Goal: Answer question/provide support: Share knowledge or assist other users

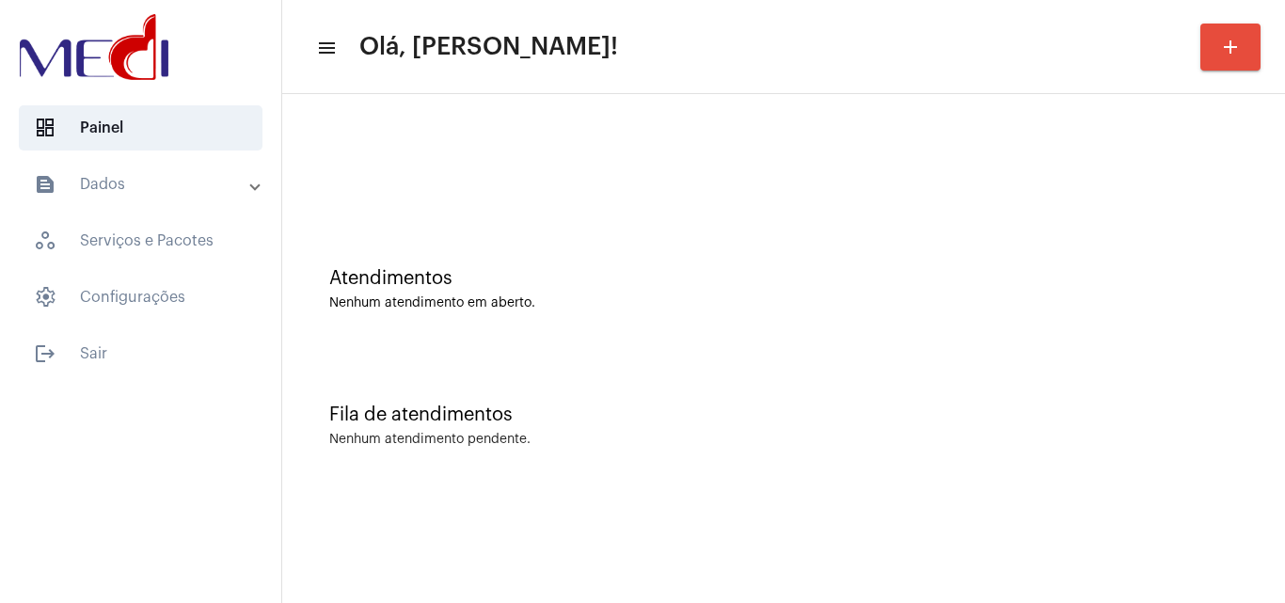
click at [1244, 342] on div "Atendimentos Nenhum atendimento em aberto." at bounding box center [784, 280] width 984 height 136
click at [1101, 449] on div "Fila de atendimentos Nenhum atendimento pendente." at bounding box center [784, 416] width 984 height 136
click at [697, 356] on div "Fila de atendimentos Nenhum atendimento pendente." at bounding box center [784, 416] width 984 height 136
click at [1234, 482] on div "Fila de atendimentos Nenhum atendimento pendente." at bounding box center [784, 416] width 984 height 136
click at [1145, 308] on div "Nenhum atendimento em aberto." at bounding box center [783, 303] width 909 height 14
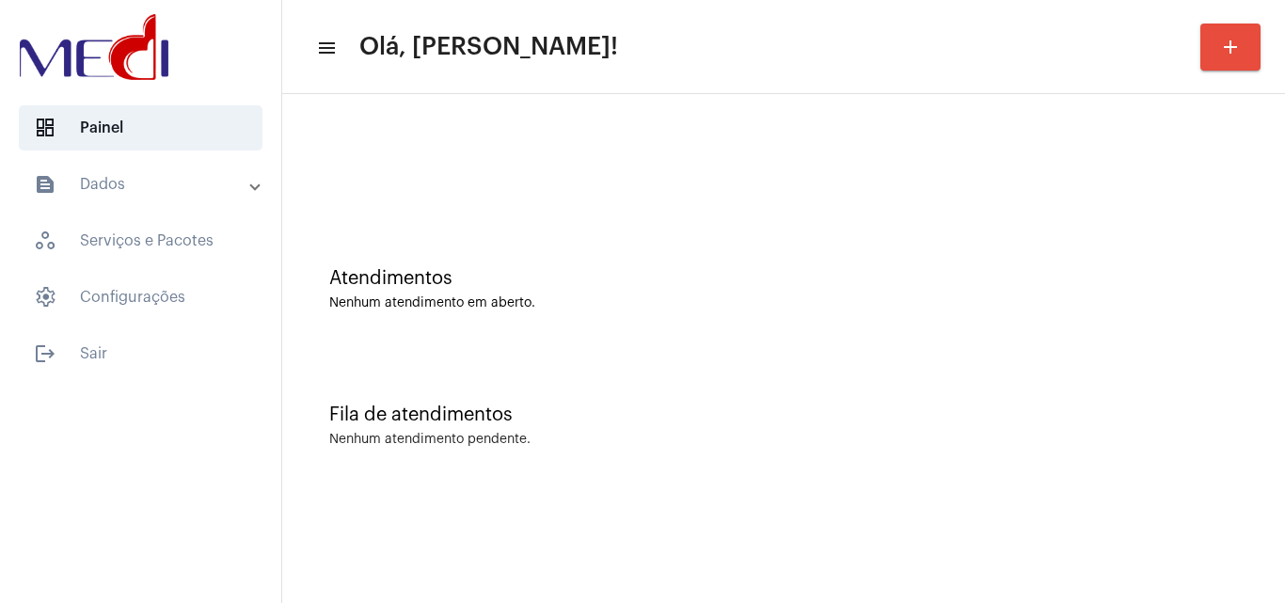
click at [1211, 456] on div "Fila de atendimentos Nenhum atendimento pendente." at bounding box center [784, 416] width 984 height 136
click at [1242, 288] on div "Atendimentos Nenhum atendimento em aberto." at bounding box center [784, 280] width 984 height 136
click at [1238, 396] on div "Fila de atendimentos Nenhum atendimento pendente." at bounding box center [784, 416] width 984 height 136
click at [1184, 331] on div "Atendimentos Nenhum atendimento em aberto." at bounding box center [784, 280] width 984 height 136
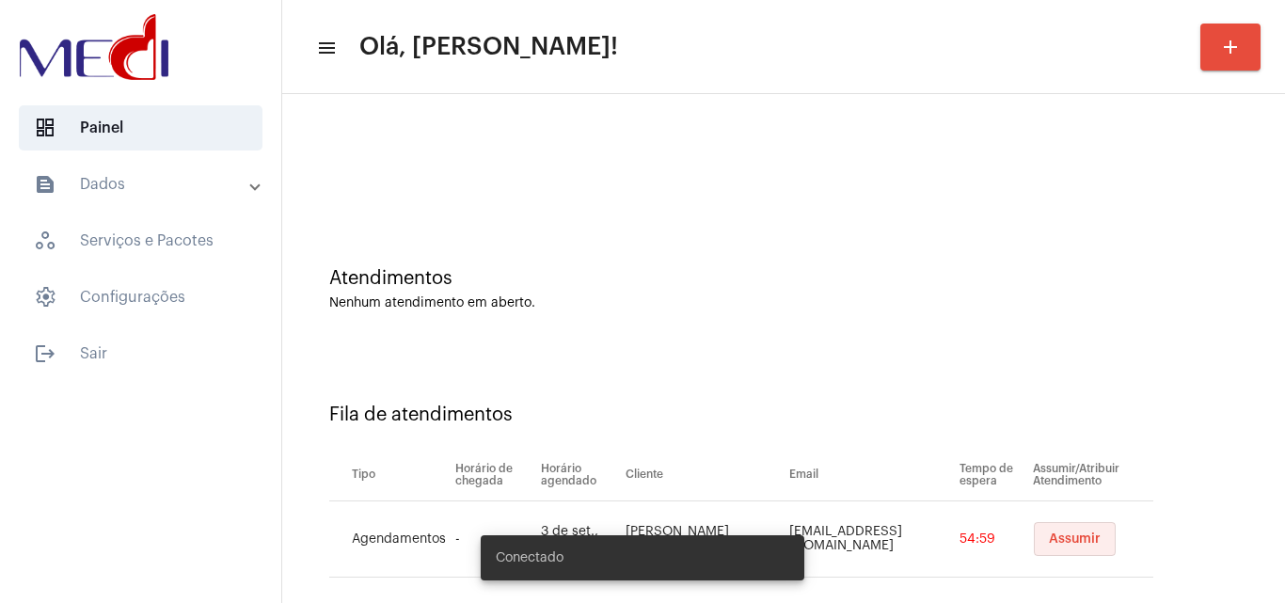
click at [1051, 544] on span "Assumir" at bounding box center [1075, 538] width 52 height 13
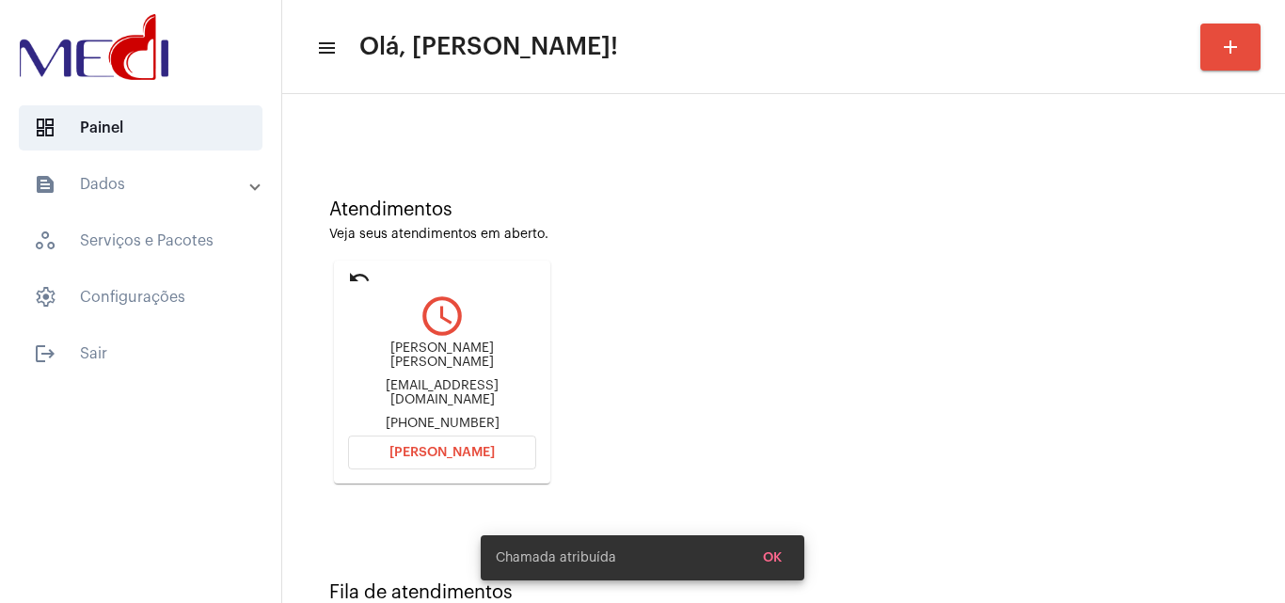
scroll to position [133, 0]
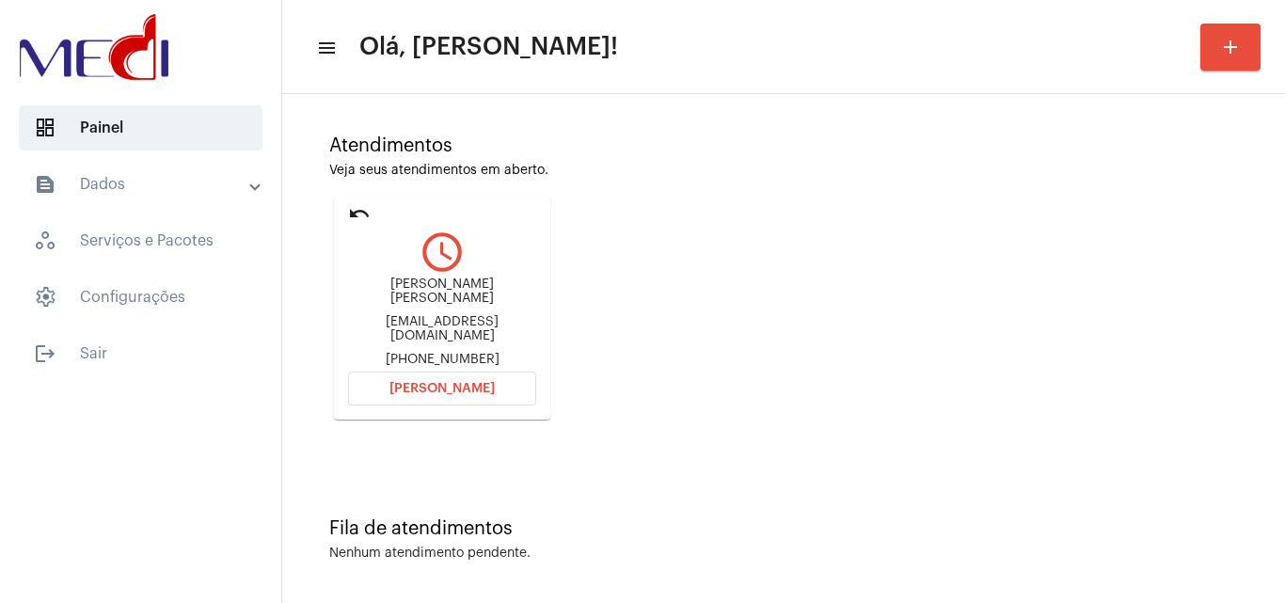
drag, startPoint x: 1216, startPoint y: 300, endPoint x: 1102, endPoint y: 335, distance: 119.0
click at [1212, 304] on div "Atendimentos Veja seus atendimentos em aberto. undo query_builder Shirlei de An…" at bounding box center [784, 270] width 984 height 383
click at [486, 324] on div "shirleiandradesilva@gmail.com" at bounding box center [442, 329] width 188 height 28
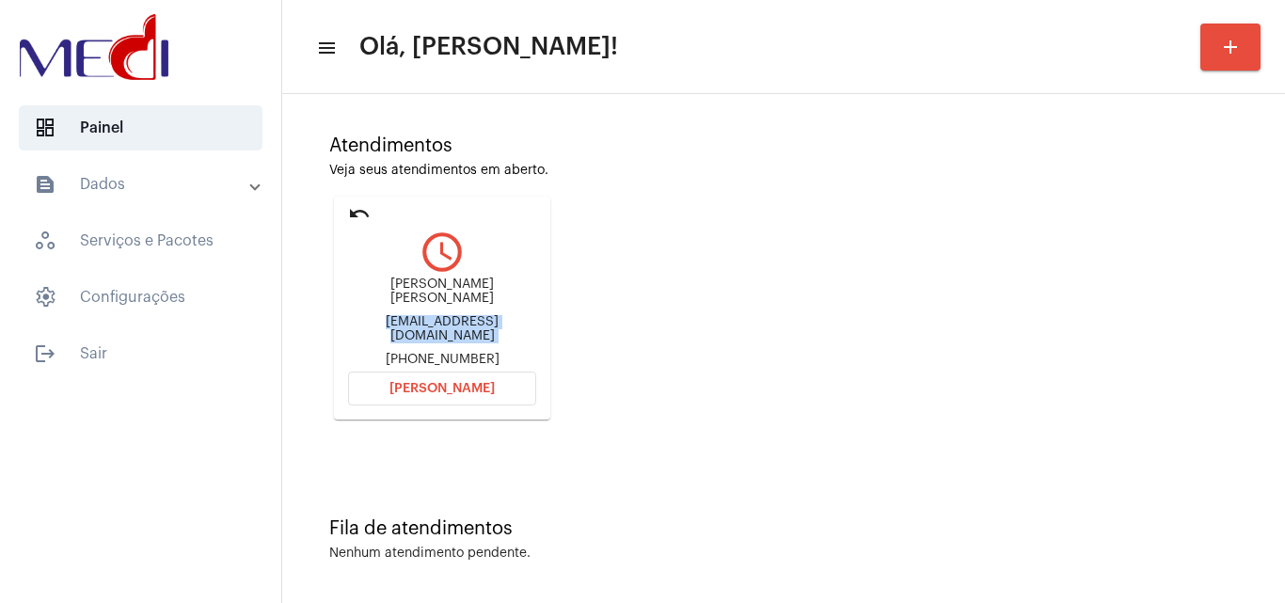
copy div "shirleiandradesilva@gmail.com"
click at [482, 382] on span "Abrir Chamada" at bounding box center [441, 388] width 105 height 13
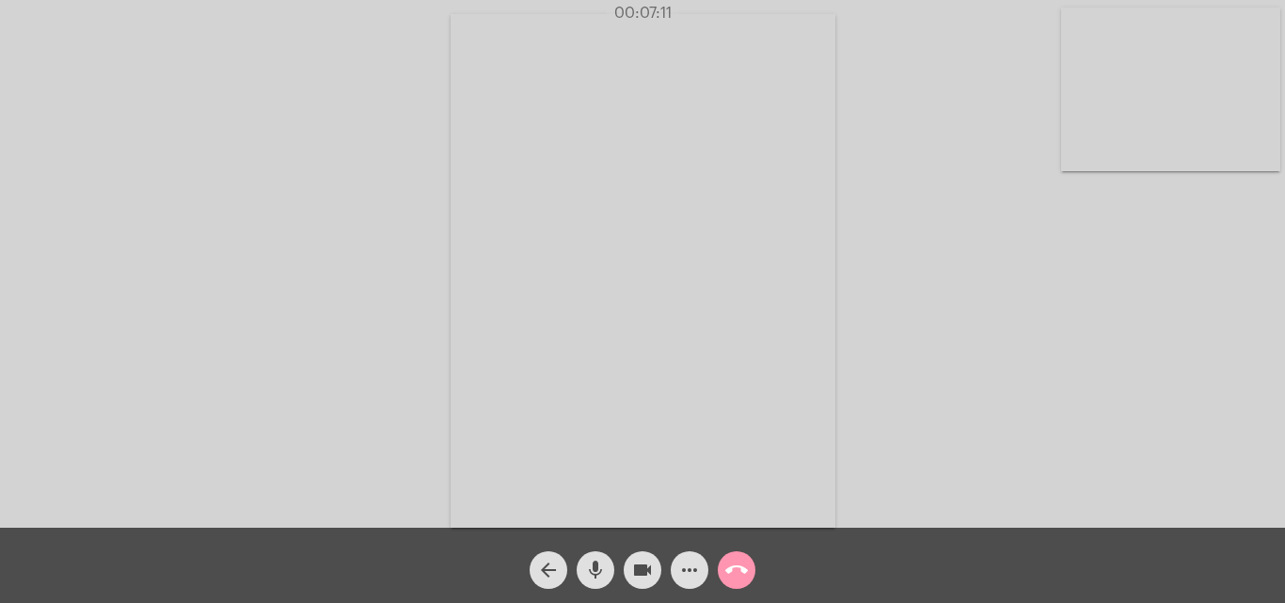
click at [735, 568] on mat-icon "call_end" at bounding box center [736, 570] width 23 height 23
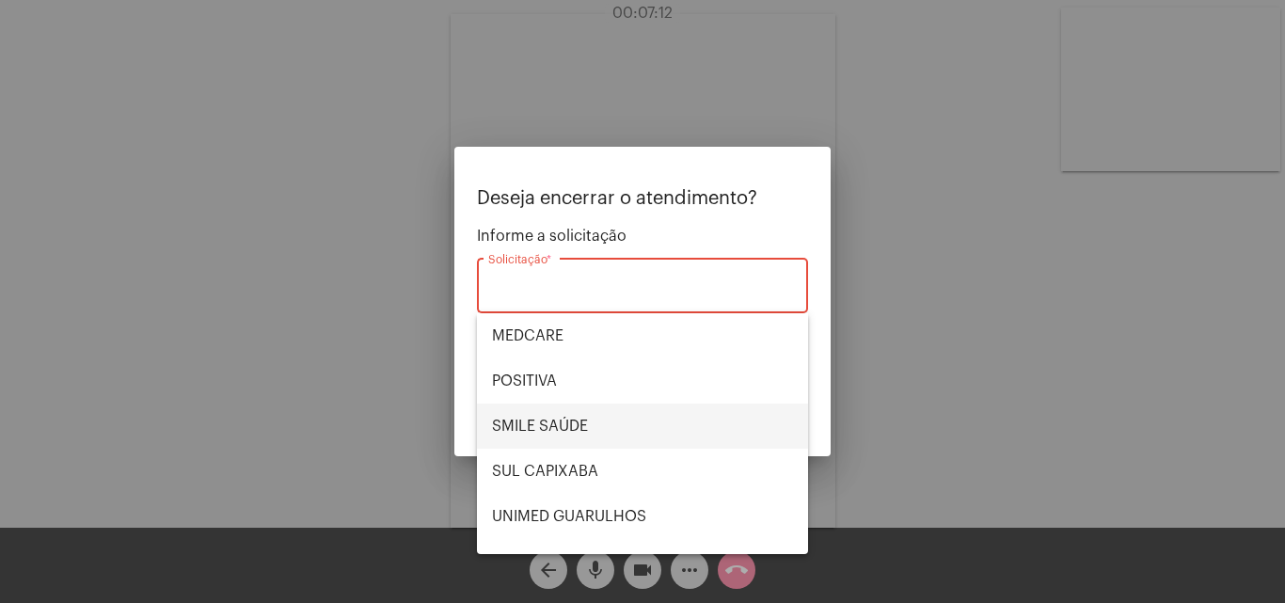
scroll to position [188, 0]
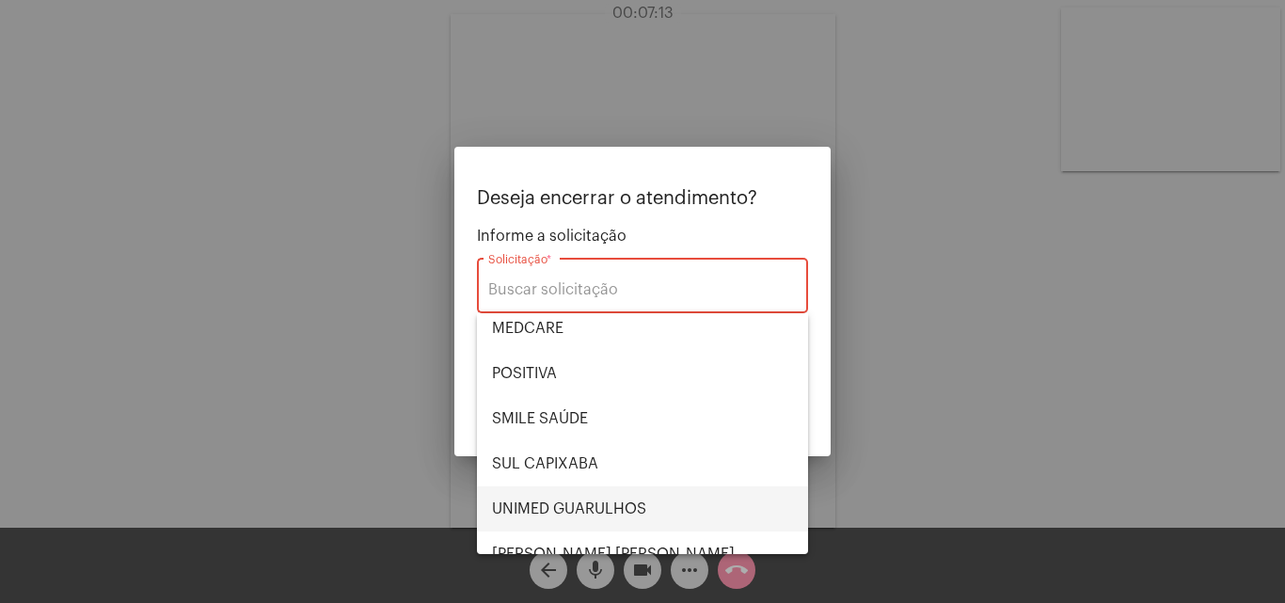
click at [598, 493] on span "UNIMED GUARULHOS" at bounding box center [642, 508] width 301 height 45
type input "UNIMED GUARULHOS"
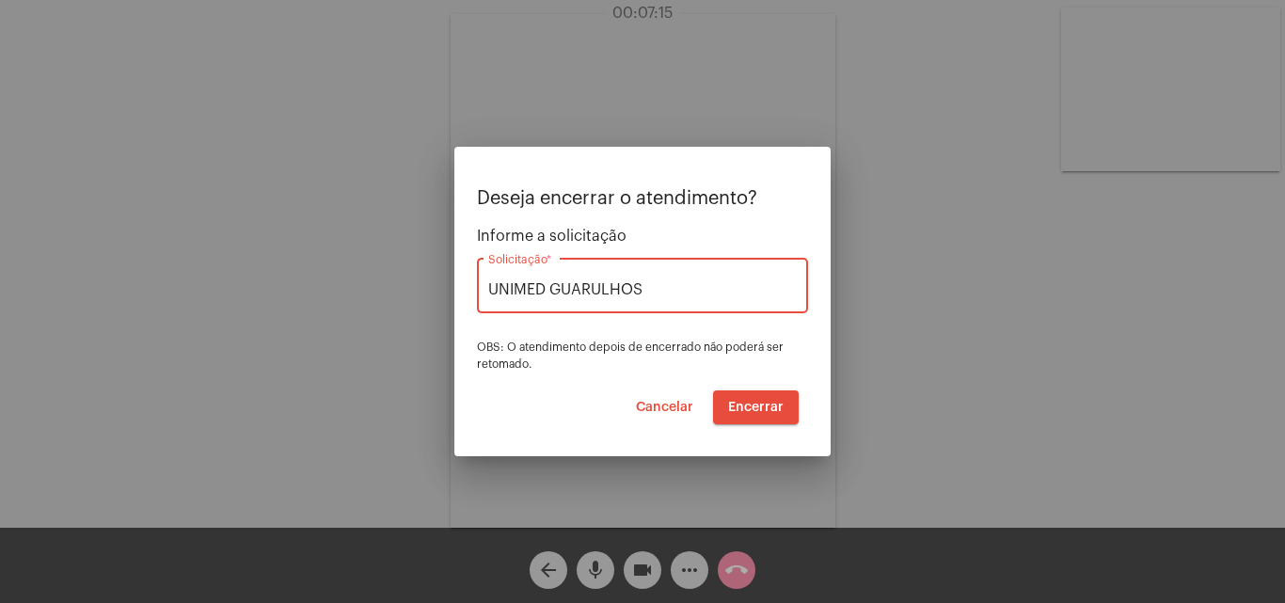
click at [754, 409] on span "Encerrar" at bounding box center [755, 407] width 55 height 13
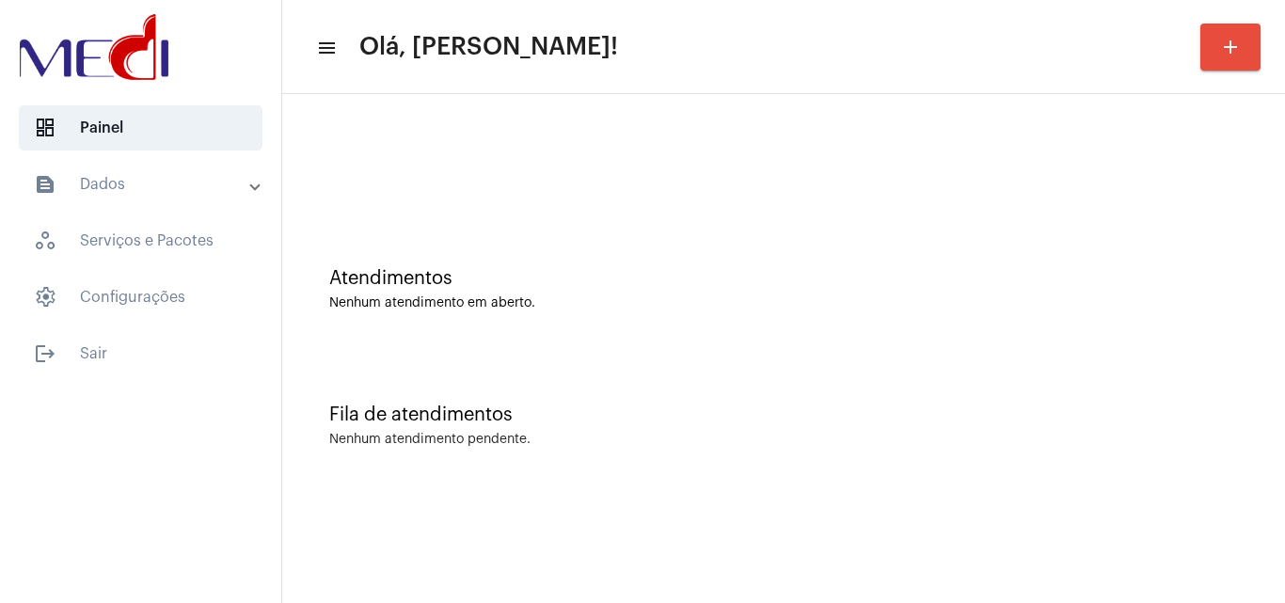
click at [1162, 356] on div "Fila de atendimentos Nenhum atendimento pendente." at bounding box center [784, 416] width 984 height 136
click at [1173, 349] on div "Fila de atendimentos Nenhum atendimento pendente." at bounding box center [784, 416] width 984 height 136
click at [1173, 398] on div "Fila de atendimentos Nenhum atendimento pendente." at bounding box center [784, 416] width 984 height 136
click at [1230, 408] on div "Fila de atendimentos" at bounding box center [783, 414] width 909 height 21
click at [1187, 555] on mat-sidenav-content "menu Olá, [PERSON_NAME]! add Atendimentos Nenhum atendimento em aberto. Fila de…" at bounding box center [783, 301] width 1003 height 603
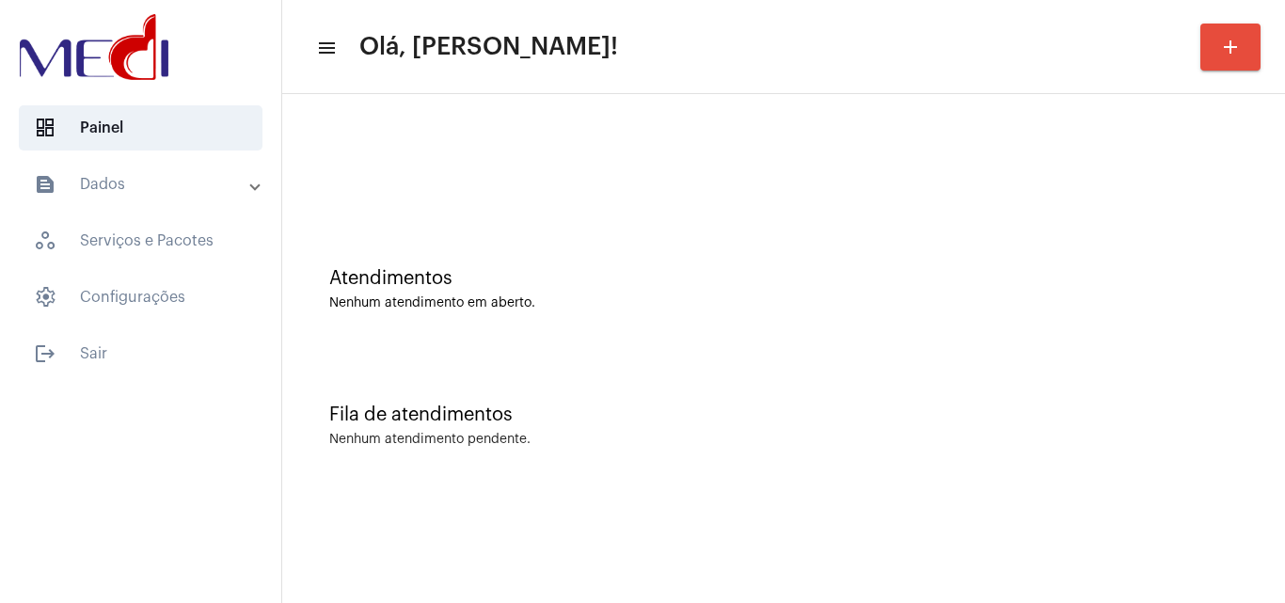
click at [1128, 542] on mat-sidenav-content "menu Olá, Karen! add Atendimentos Nenhum atendimento em aberto. Fila de atendim…" at bounding box center [783, 301] width 1003 height 603
click at [1162, 533] on mat-sidenav-content "menu Olá, Karen! add Atendimentos Nenhum atendimento em aberto. Fila de atendim…" at bounding box center [783, 301] width 1003 height 603
click at [1133, 466] on div "Fila de atendimentos Nenhum atendimento pendente." at bounding box center [784, 416] width 984 height 136
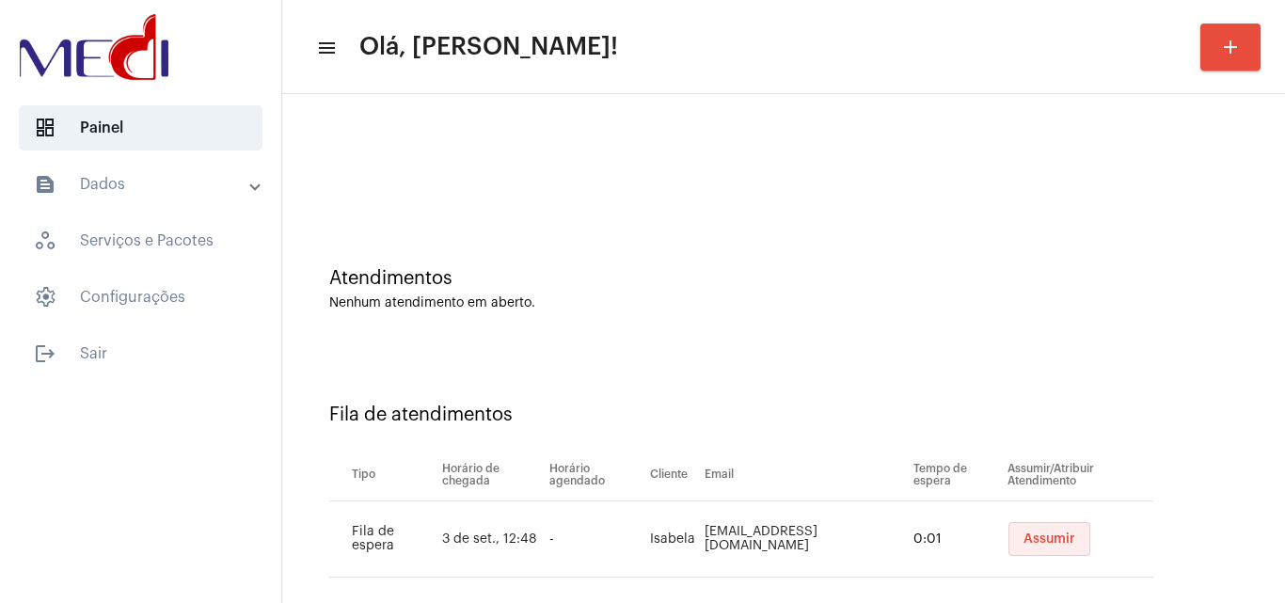
click at [1023, 535] on span "Assumir" at bounding box center [1049, 538] width 52 height 13
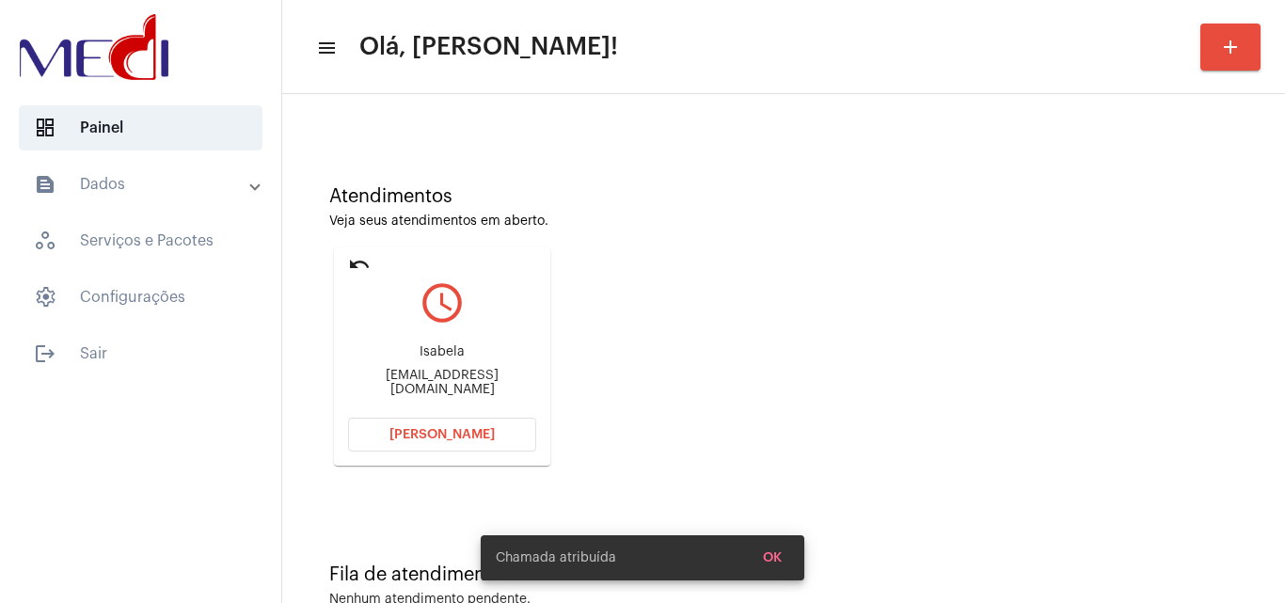
scroll to position [133, 0]
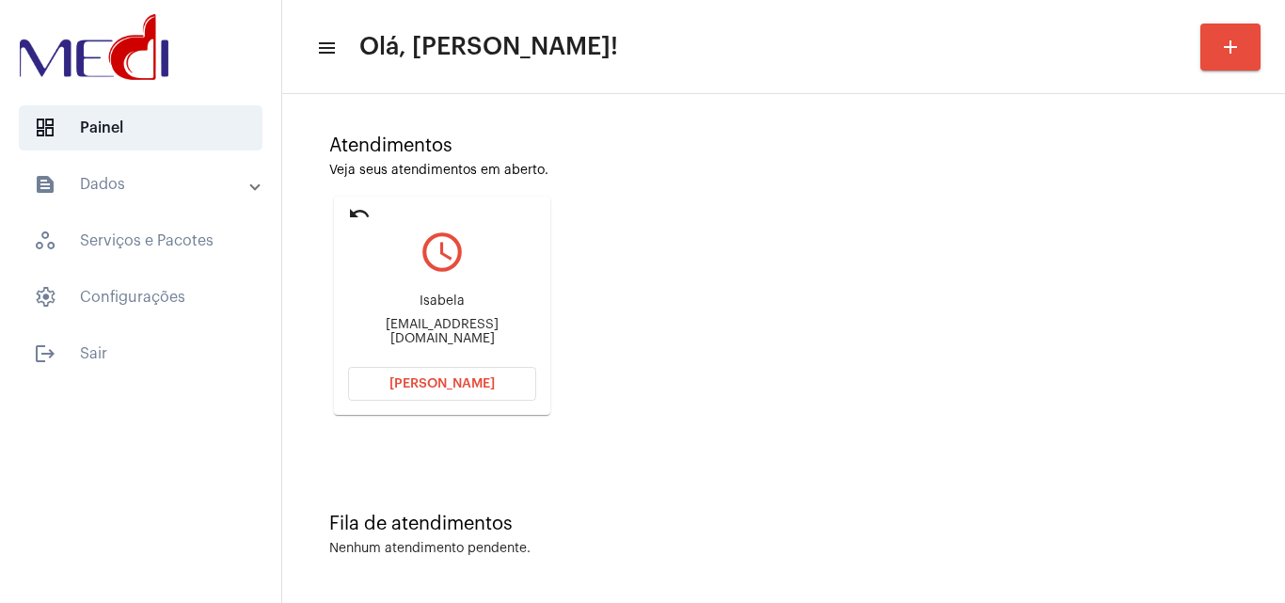
drag, startPoint x: 1198, startPoint y: 394, endPoint x: 1043, endPoint y: 394, distance: 155.2
click at [1191, 394] on div "Atendimentos Veja seus atendimentos em aberto. undo query_builder Isabela isabe…" at bounding box center [784, 268] width 984 height 378
click at [500, 329] on div "isabelalorena2803@hotmail.com" at bounding box center [442, 332] width 188 height 28
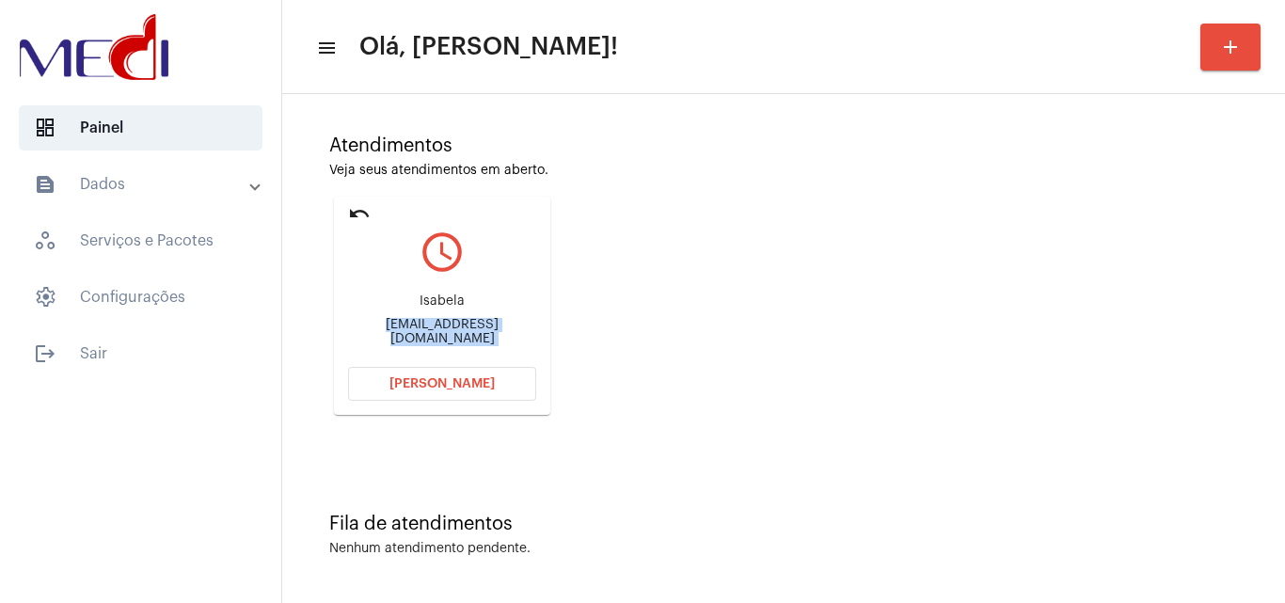
copy mat-card-content "isabelalorena2803@hotmail.com Abrir Chamada"
click at [482, 378] on span "Abrir Chamada" at bounding box center [441, 383] width 105 height 13
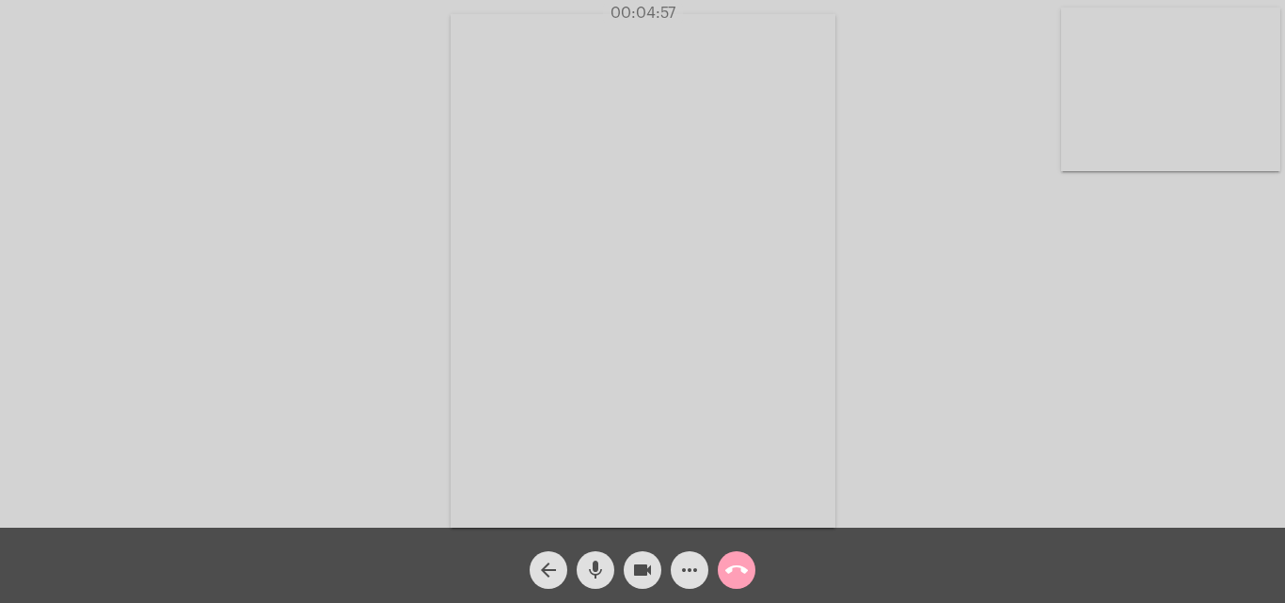
click at [735, 571] on mat-icon "call_end" at bounding box center [736, 570] width 23 height 23
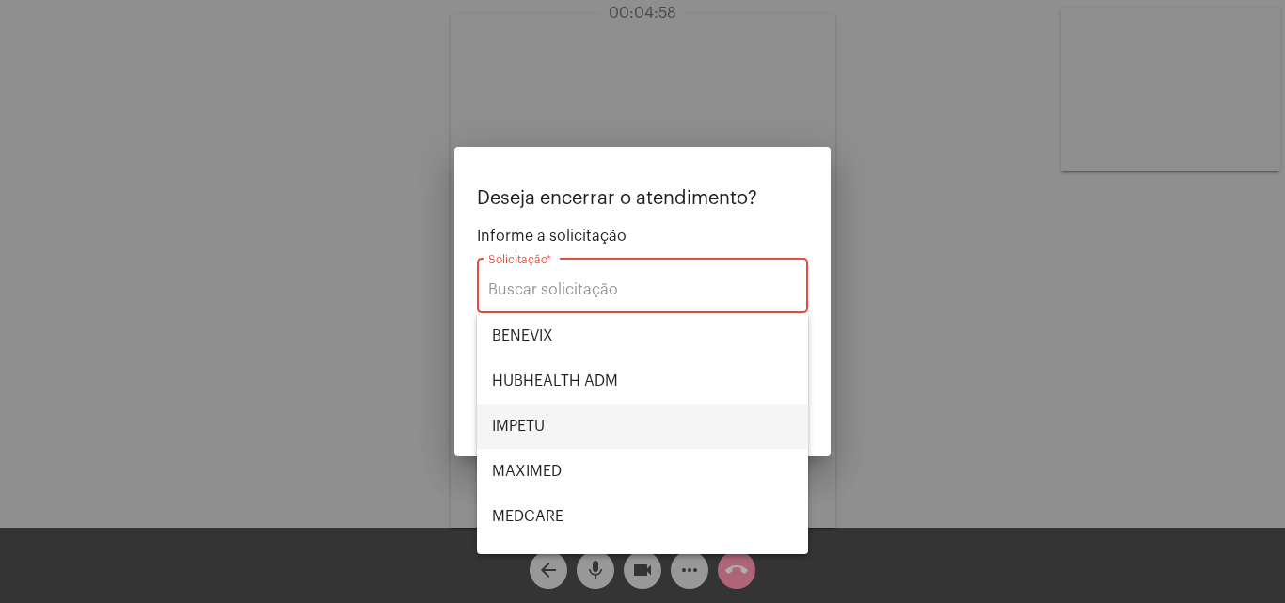
scroll to position [94, 0]
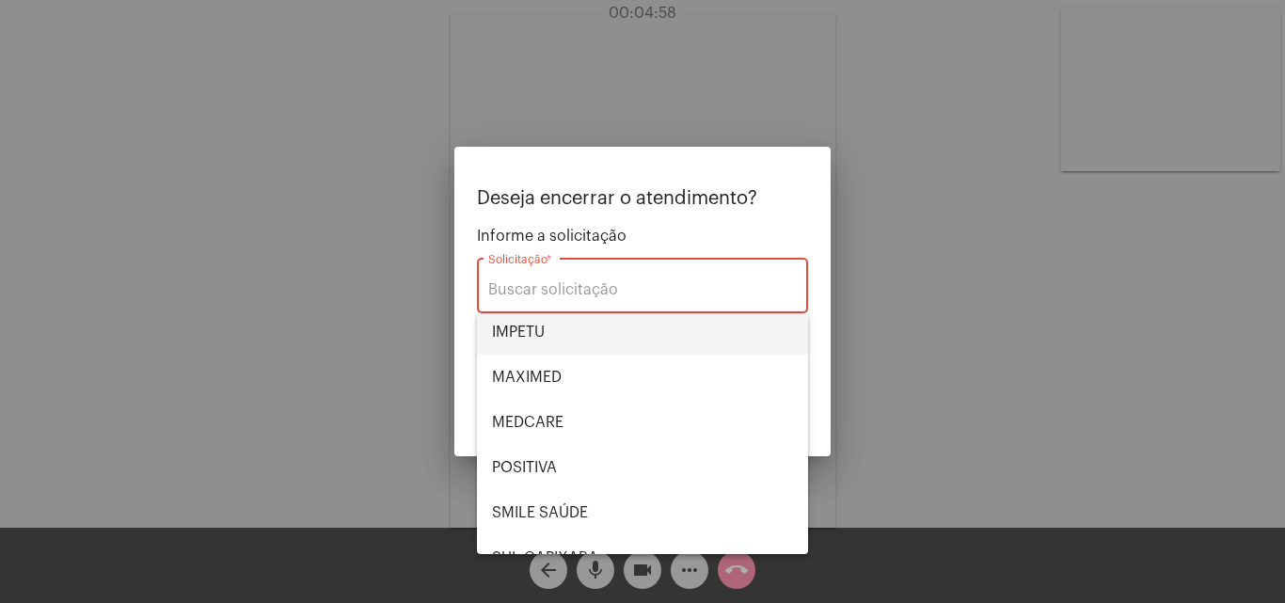
click at [576, 340] on span "IMPETU" at bounding box center [642, 331] width 301 height 45
type input "IMPETU"
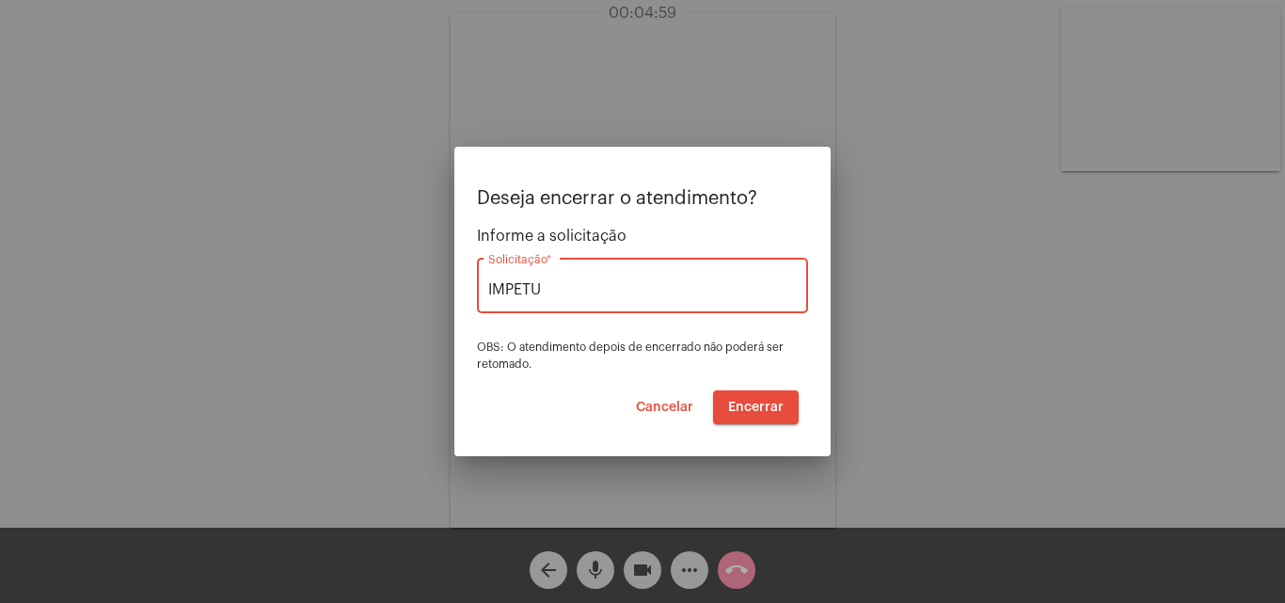
click at [758, 405] on span "Encerrar" at bounding box center [755, 407] width 55 height 13
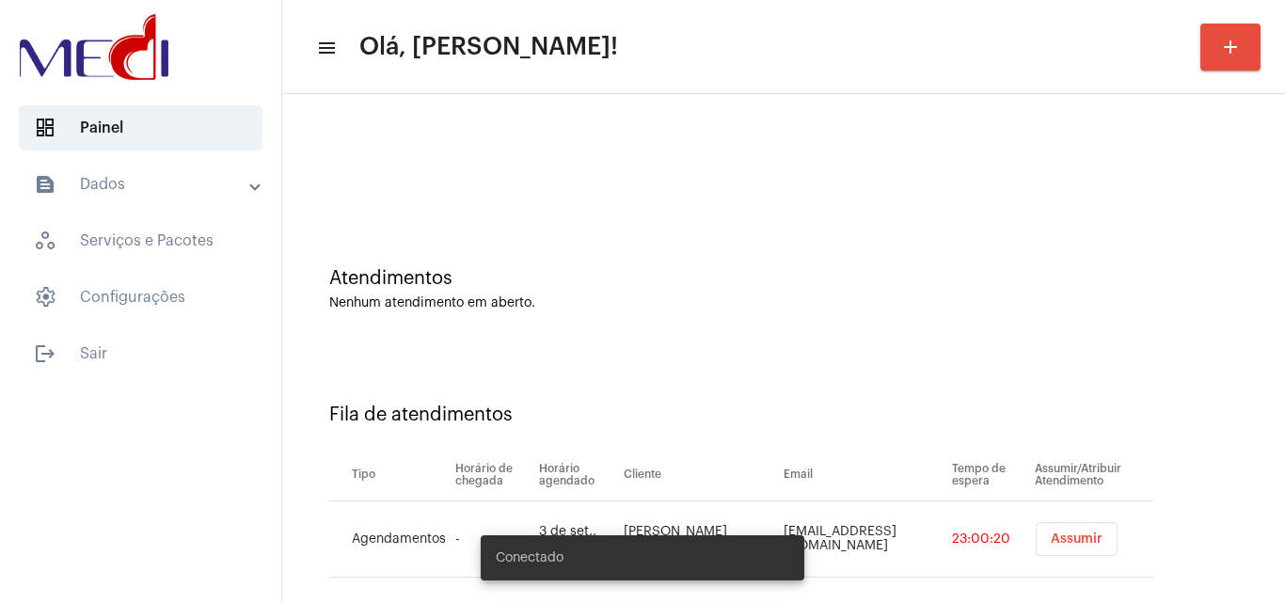
click at [1061, 537] on span "Assumir" at bounding box center [1077, 538] width 52 height 13
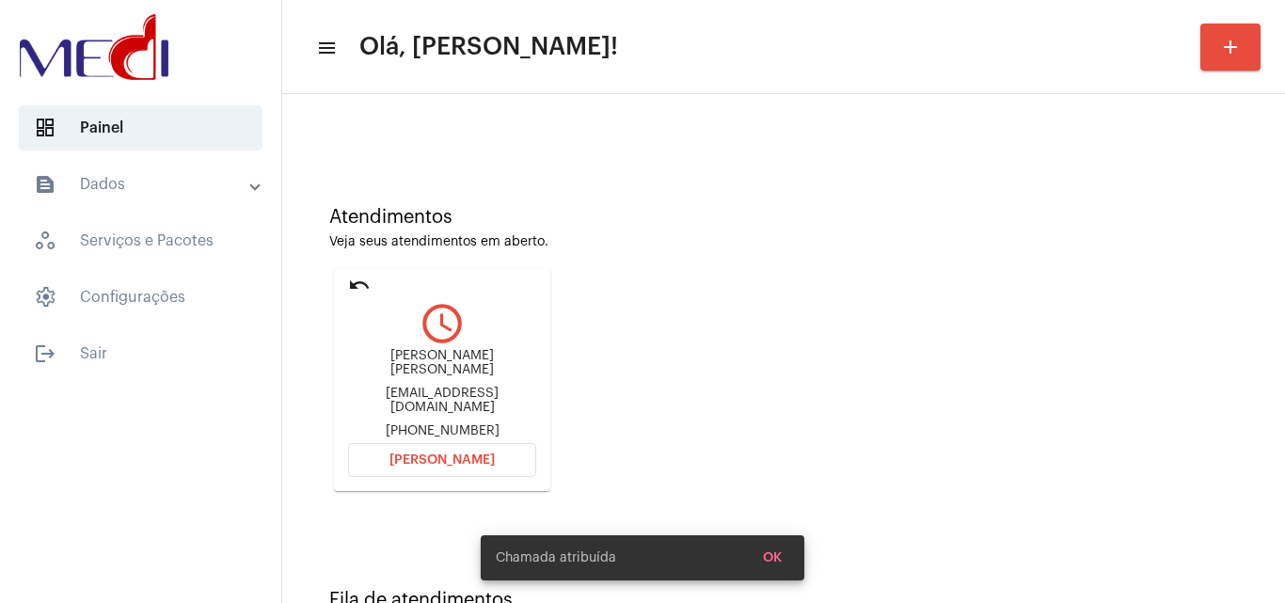
scroll to position [133, 0]
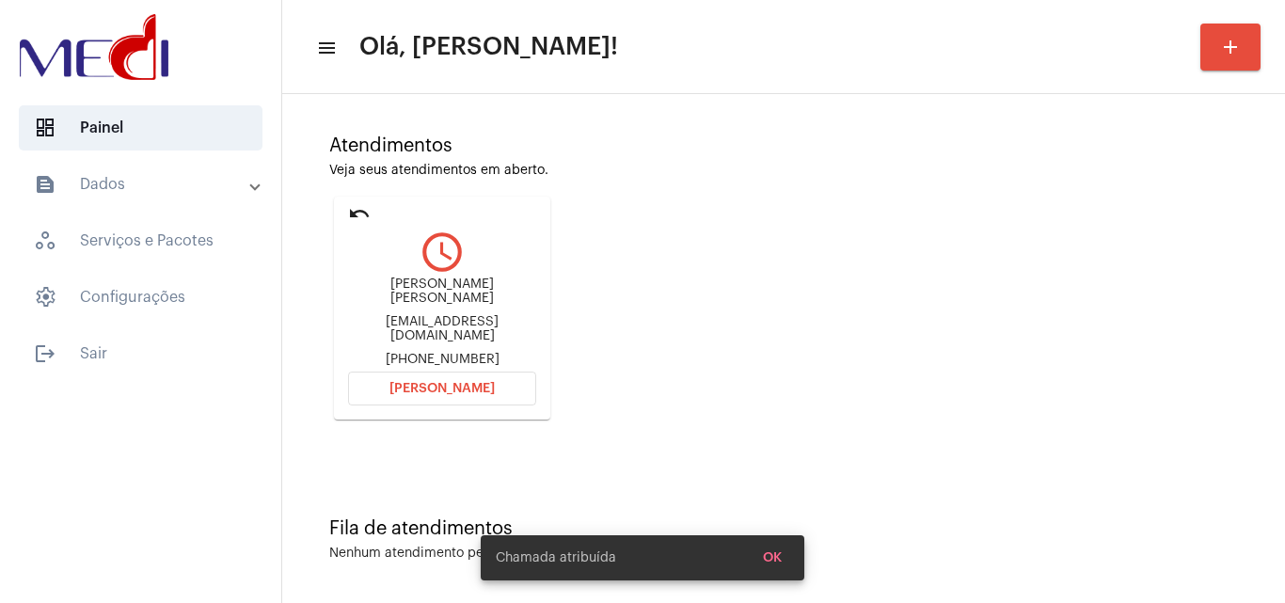
click at [492, 326] on div "larissapc2206@gmail.com" at bounding box center [442, 329] width 188 height 28
copy div "larissapc2206@gmail.com"
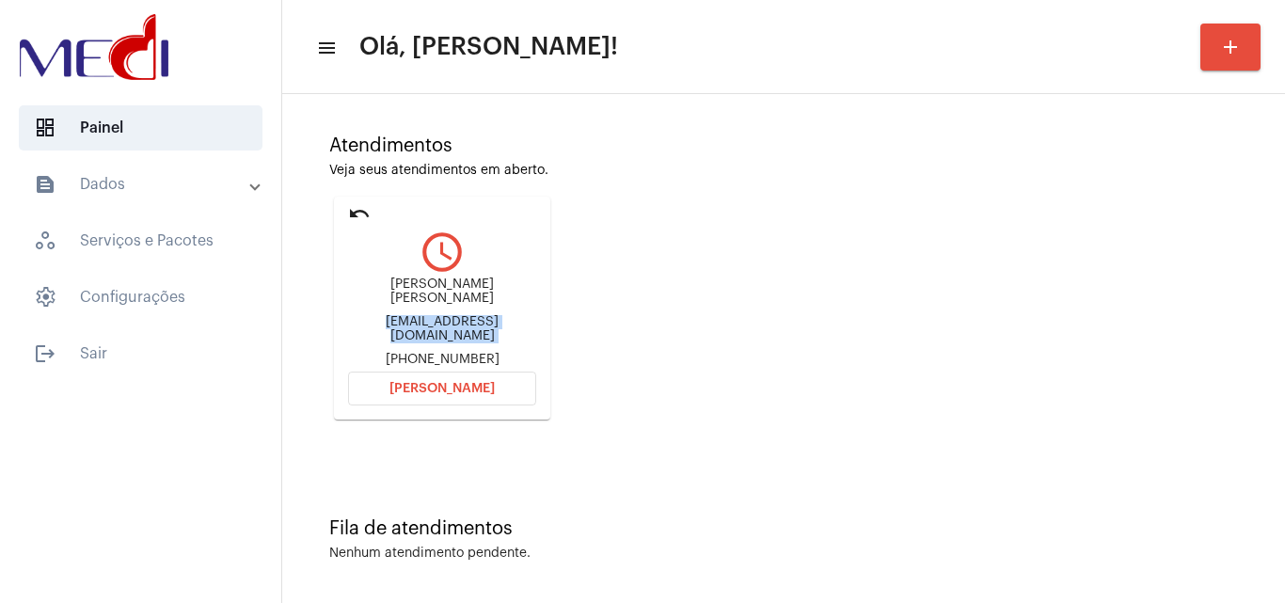
click at [466, 391] on button "Abrir Chamada" at bounding box center [442, 389] width 188 height 34
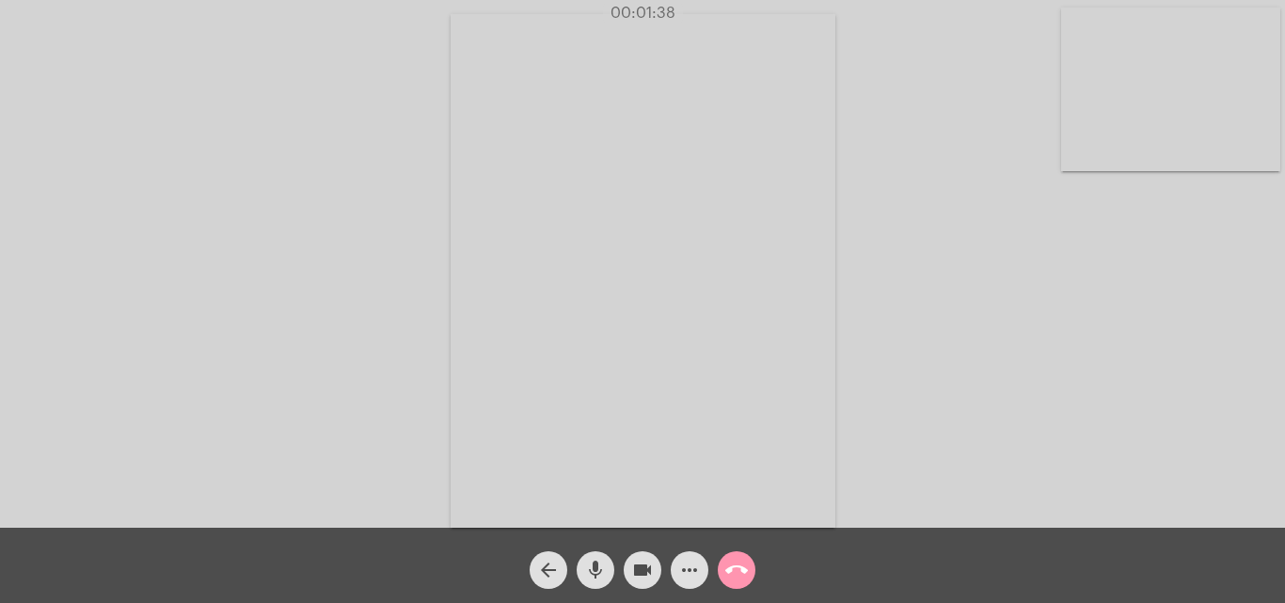
click at [744, 561] on mat-icon "call_end" at bounding box center [736, 570] width 23 height 23
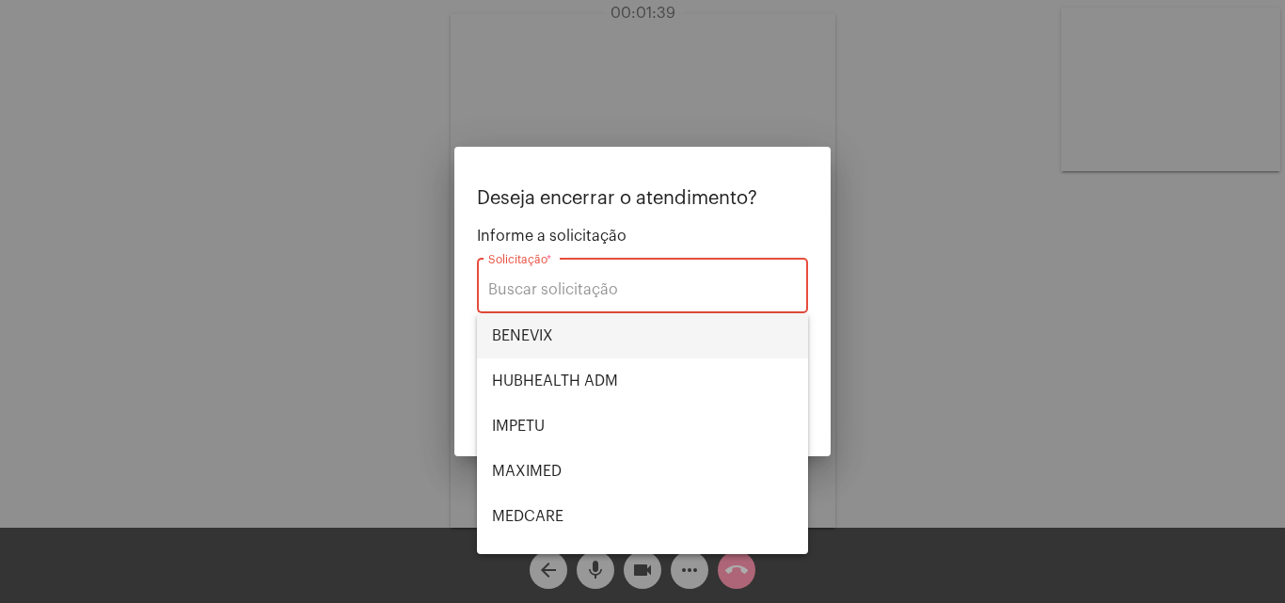
click at [578, 329] on span "BENEVIX" at bounding box center [642, 335] width 301 height 45
type input "BENEVIX"
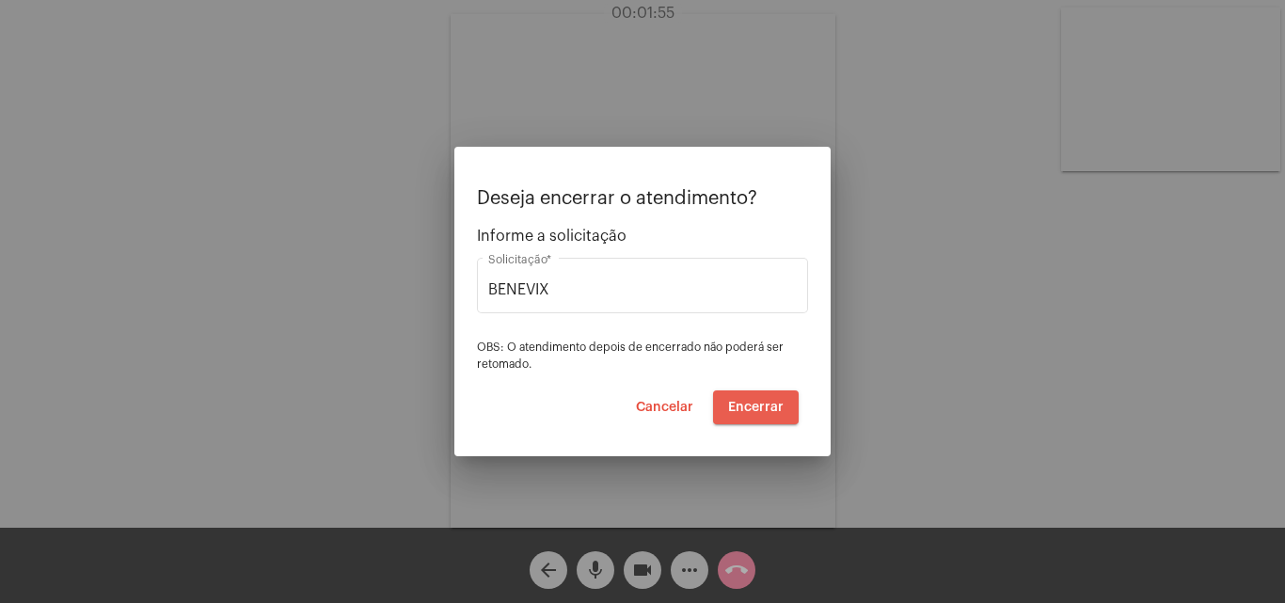
click at [757, 405] on span "Encerrar" at bounding box center [755, 407] width 55 height 13
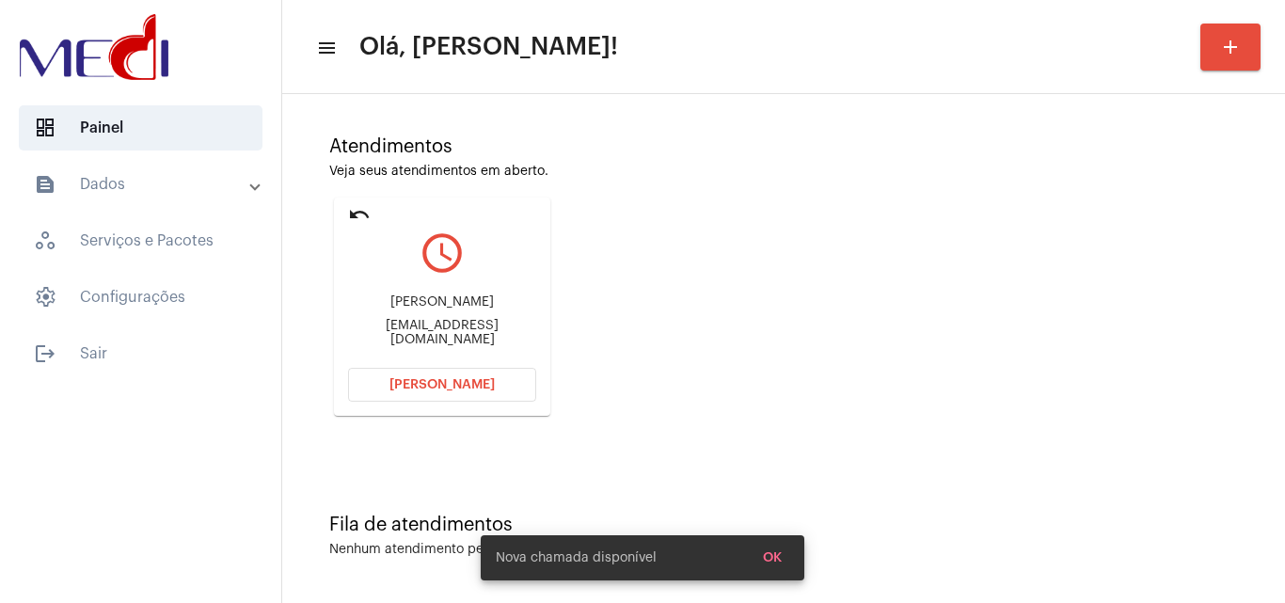
scroll to position [133, 0]
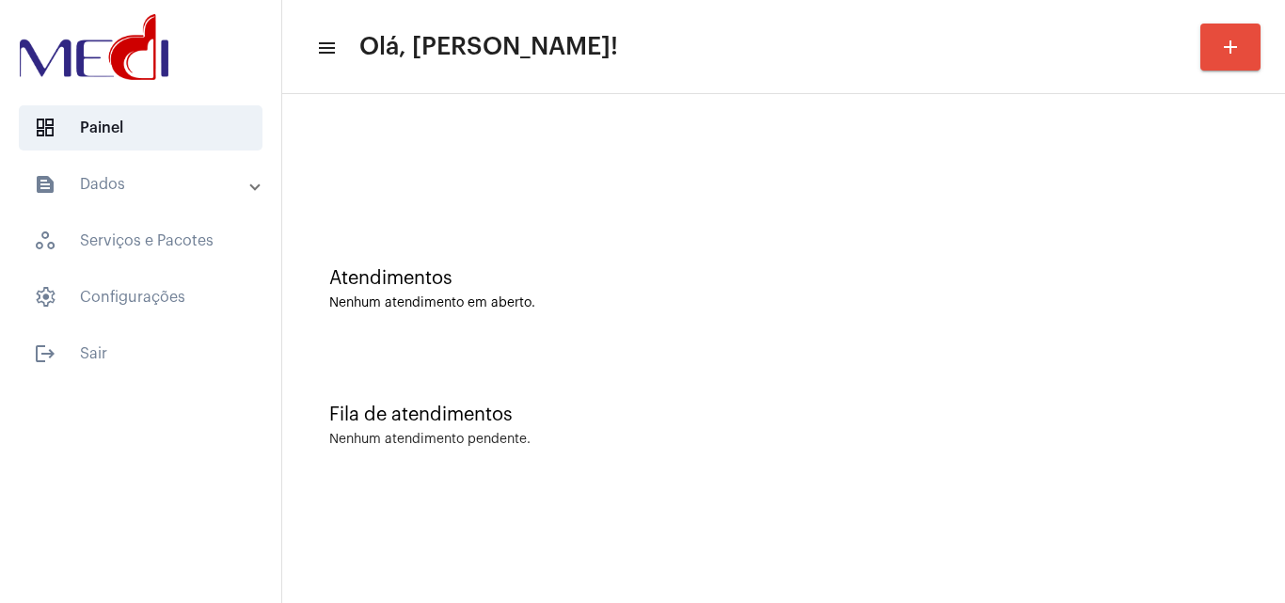
click at [1151, 431] on div "Fila de atendimentos Nenhum atendimento pendente." at bounding box center [784, 416] width 984 height 136
click at [1266, 331] on div "Atendimentos Nenhum atendimento em aberto." at bounding box center [784, 280] width 984 height 136
click at [1199, 479] on div "Fila de atendimentos Nenhum atendimento pendente." at bounding box center [784, 416] width 984 height 136
click at [962, 315] on div "Atendimentos Nenhum atendimento em aberto." at bounding box center [784, 280] width 984 height 136
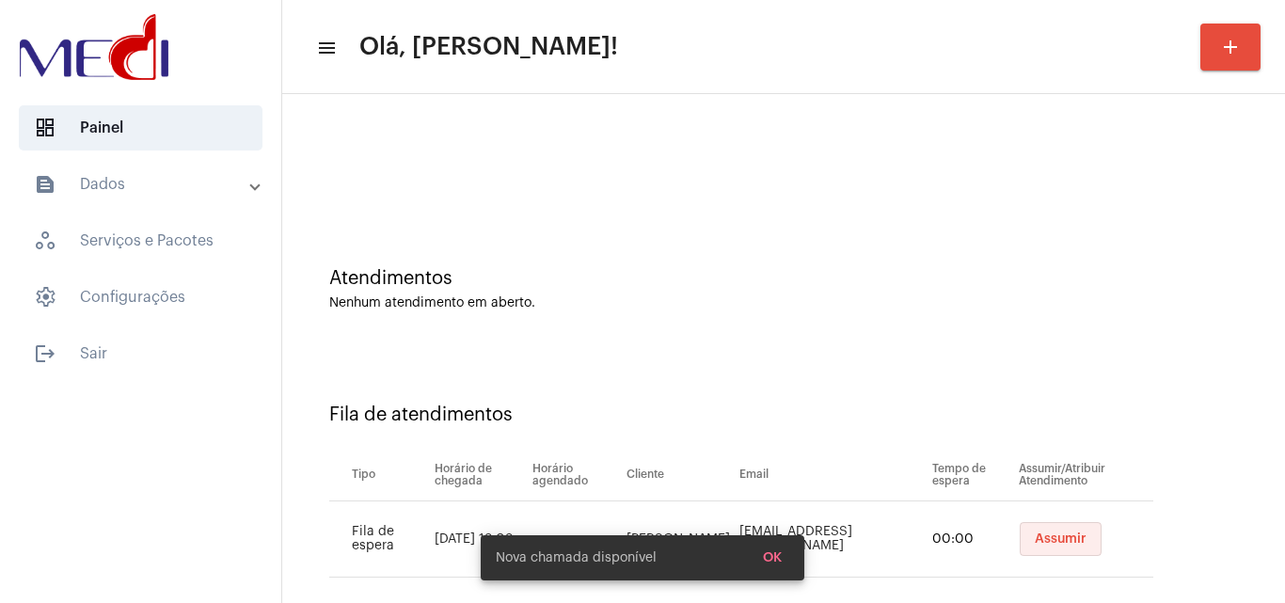
click at [1040, 536] on span "Assumir" at bounding box center [1061, 538] width 52 height 13
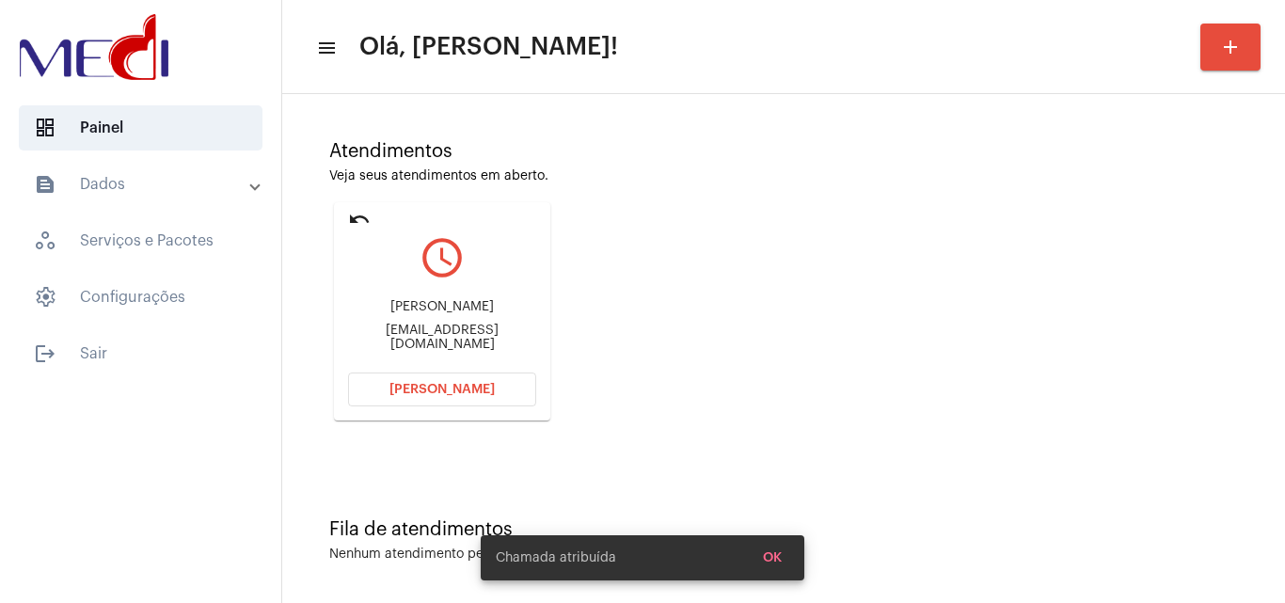
scroll to position [133, 0]
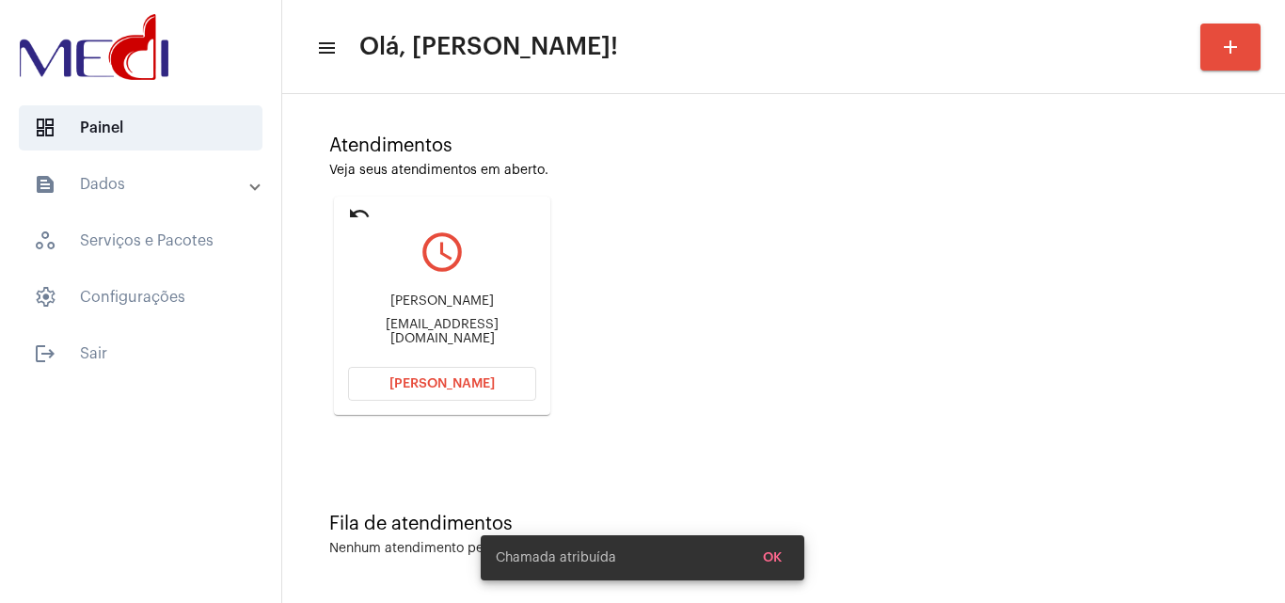
click at [423, 326] on div "[EMAIL_ADDRESS][DOMAIN_NAME]" at bounding box center [442, 332] width 188 height 28
click at [423, 326] on div "rodrigoemerich2@gmail.com" at bounding box center [442, 332] width 188 height 28
copy mat-card-content "rodrigoemerich2@gmail.com Abrir Chamada"
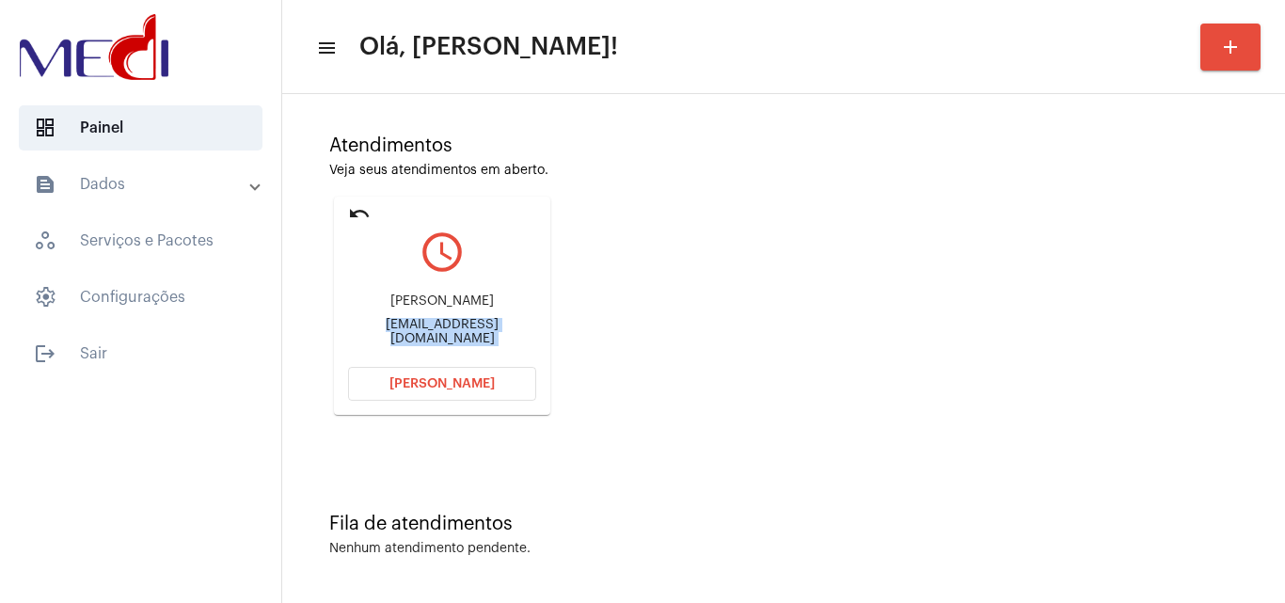
click at [434, 380] on span "Abrir Chamada" at bounding box center [441, 383] width 105 height 13
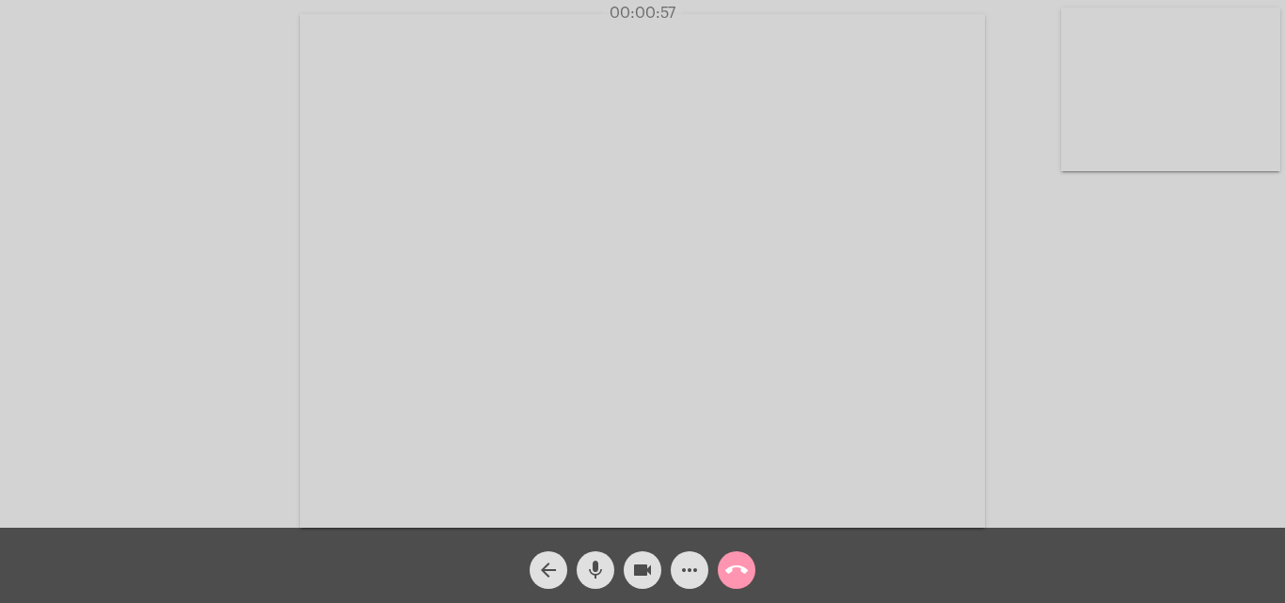
click at [684, 577] on mat-icon "more_horiz" at bounding box center [689, 570] width 23 height 23
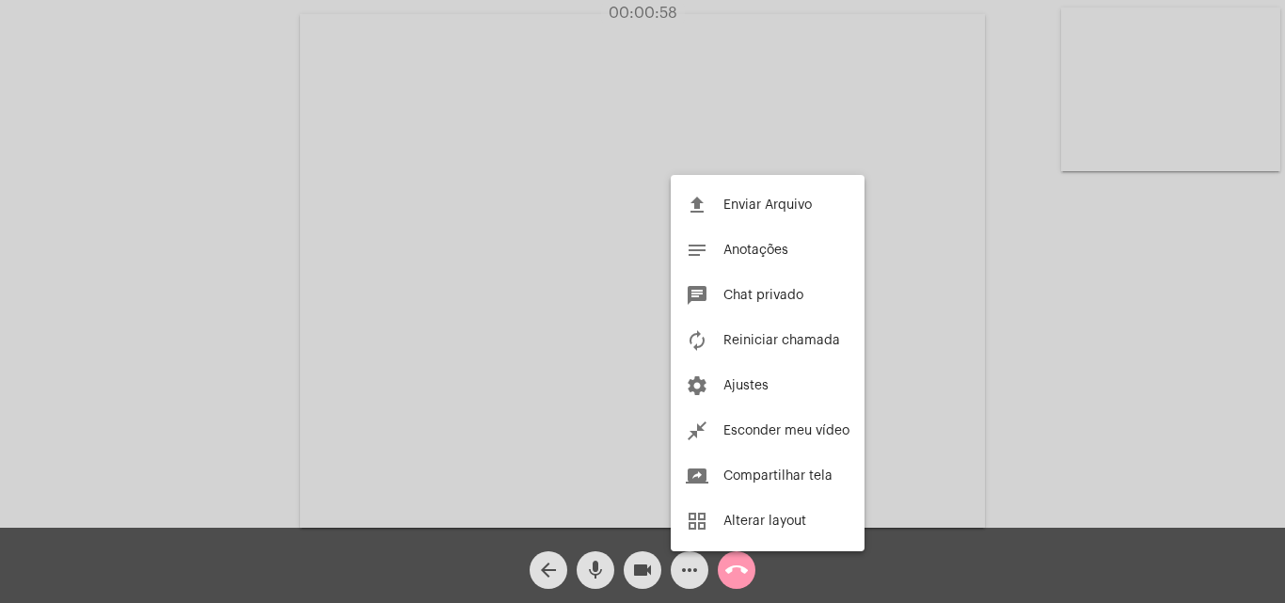
click at [1057, 350] on div at bounding box center [642, 301] width 1285 height 603
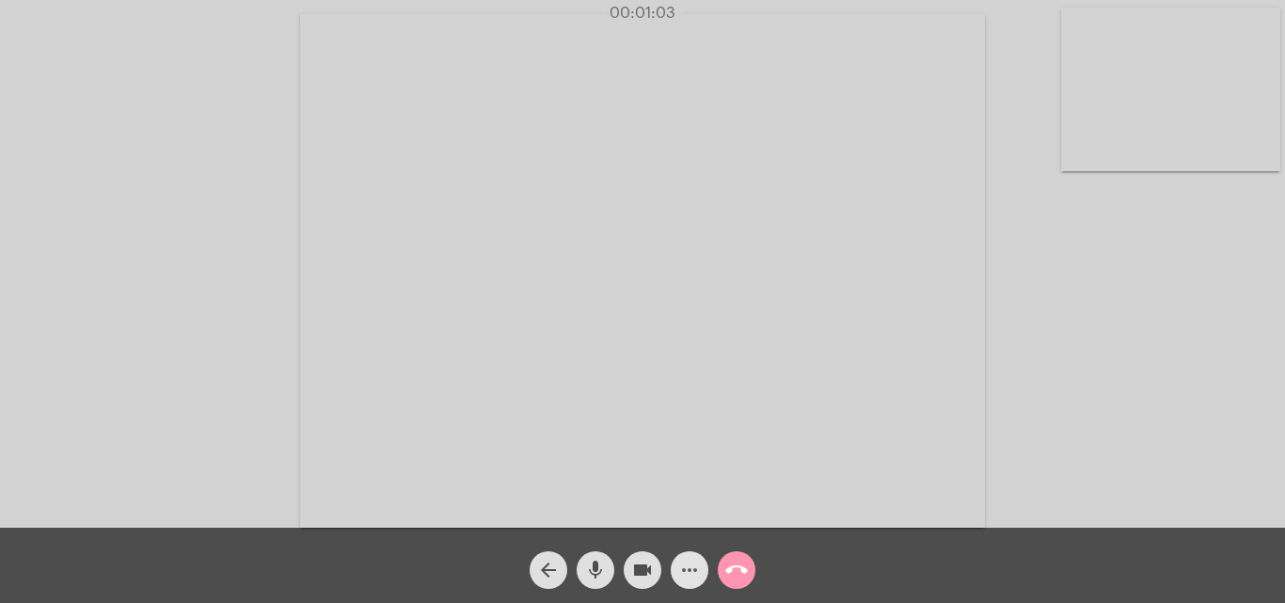
click at [685, 578] on mat-icon "more_horiz" at bounding box center [689, 570] width 23 height 23
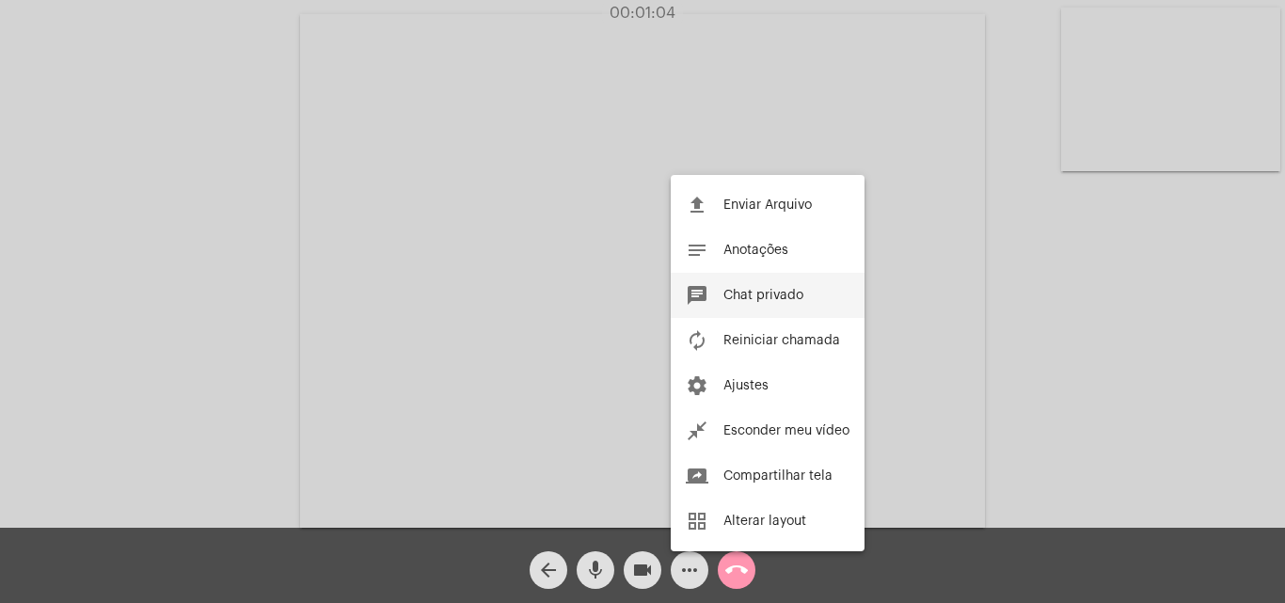
click at [754, 300] on span "Chat privado" at bounding box center [763, 295] width 80 height 13
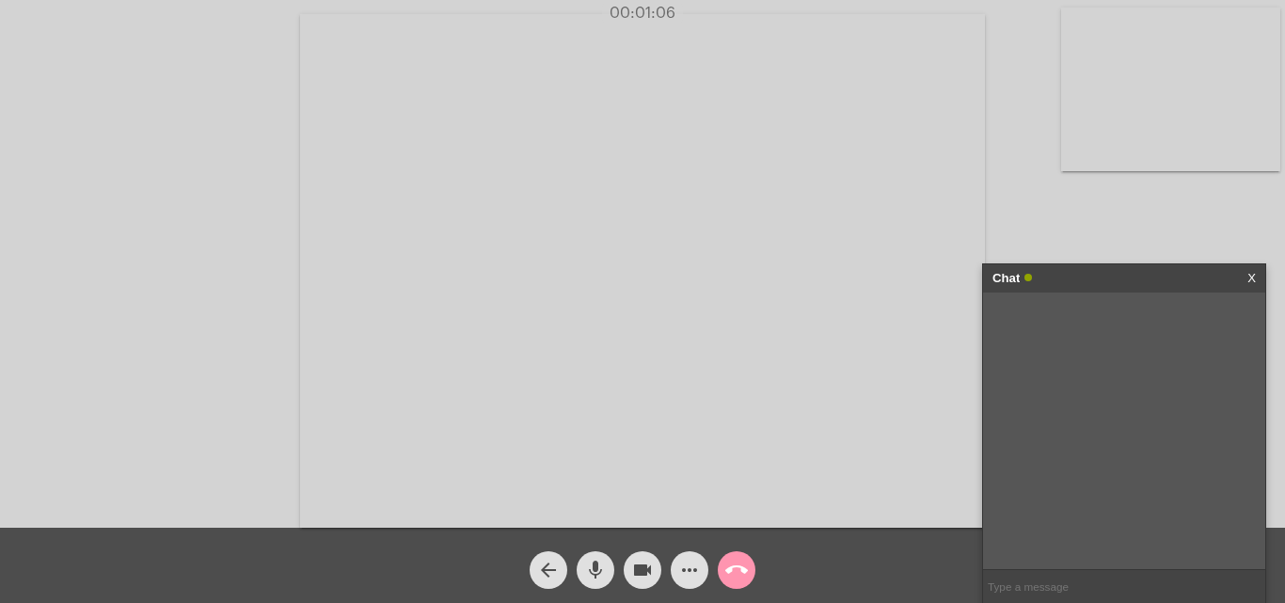
click at [1032, 583] on input "text" at bounding box center [1124, 586] width 282 height 33
click at [1018, 582] on input "text" at bounding box center [1124, 586] width 282 height 33
paste input "Entraremos em contato por ligação telefônica através do número (21) 3500-4986."
type input "Entraremos em contato por ligação telefônica através do número (21) 3500-4986."
click at [740, 559] on mat-icon "call_end" at bounding box center [736, 570] width 23 height 23
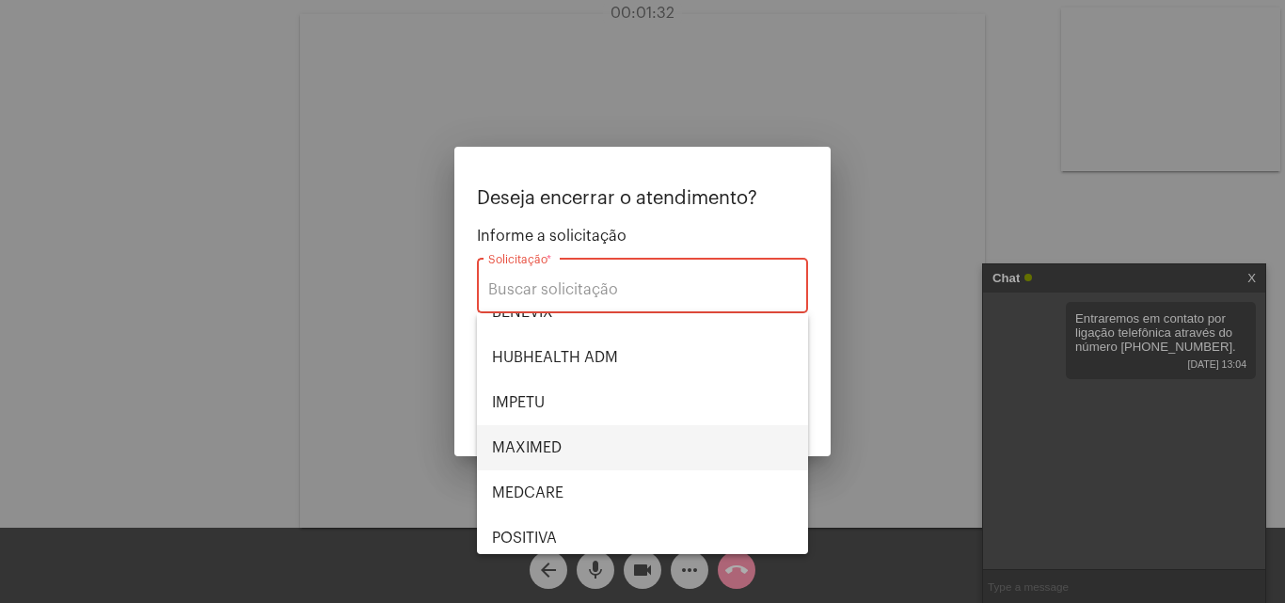
scroll to position [124, 0]
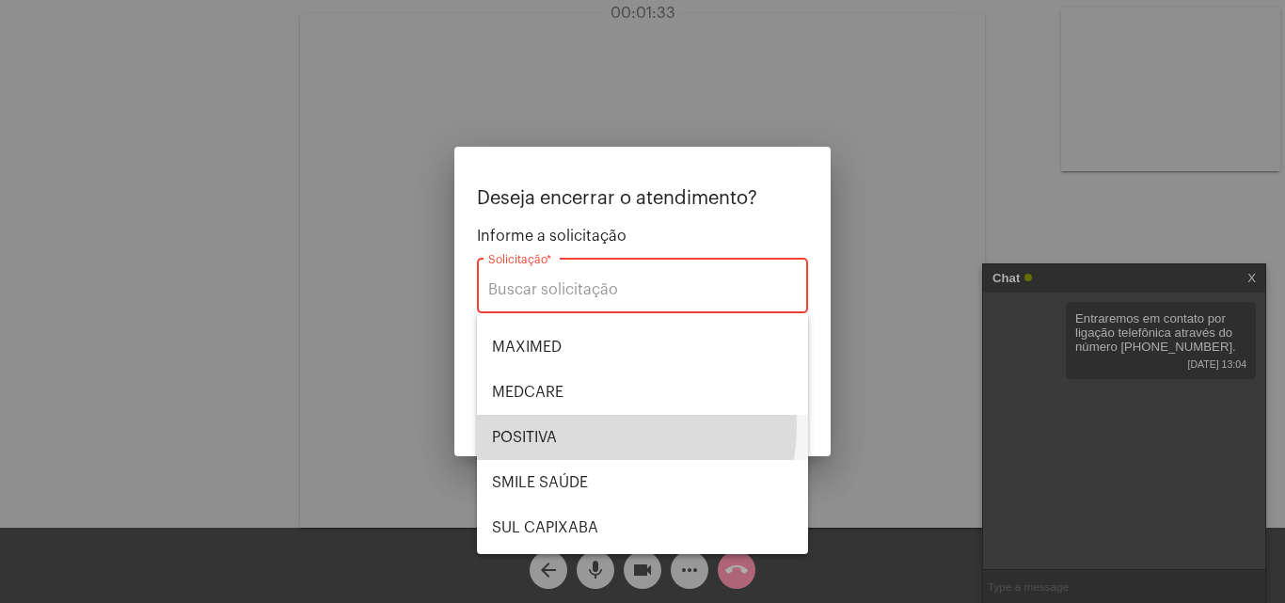
click at [554, 415] on span "POSITIVA" at bounding box center [642, 437] width 301 height 45
type input "POSITIVA"
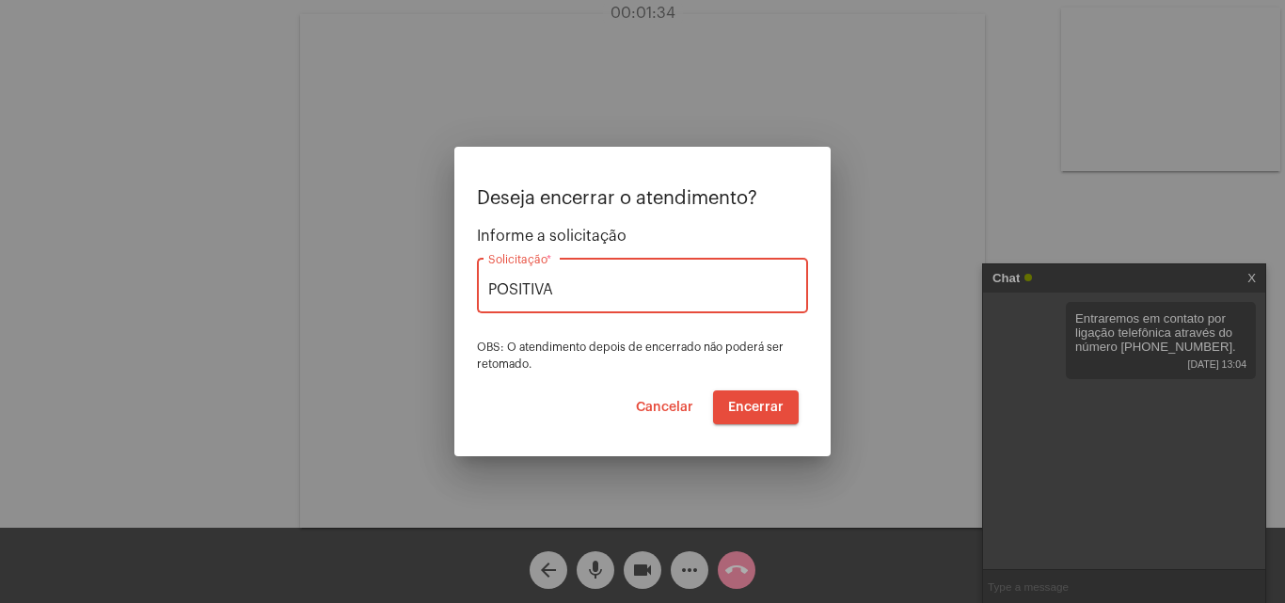
click at [555, 390] on div "Cancelar Encerrar" at bounding box center [642, 407] width 312 height 34
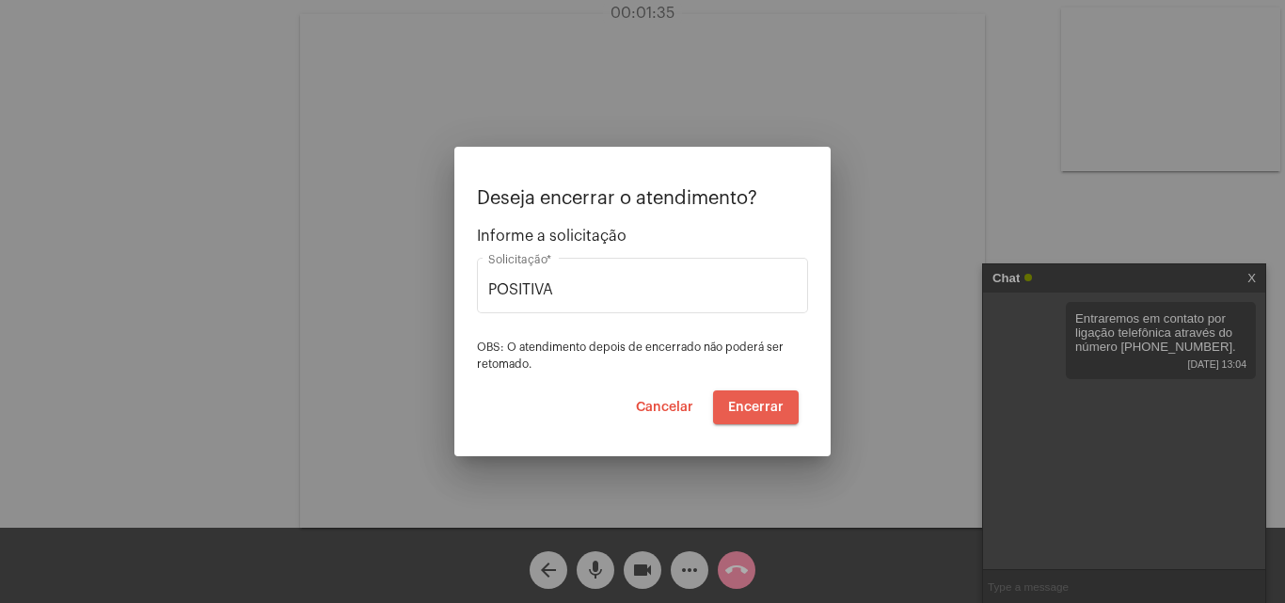
click at [754, 398] on button "Encerrar" at bounding box center [756, 407] width 86 height 34
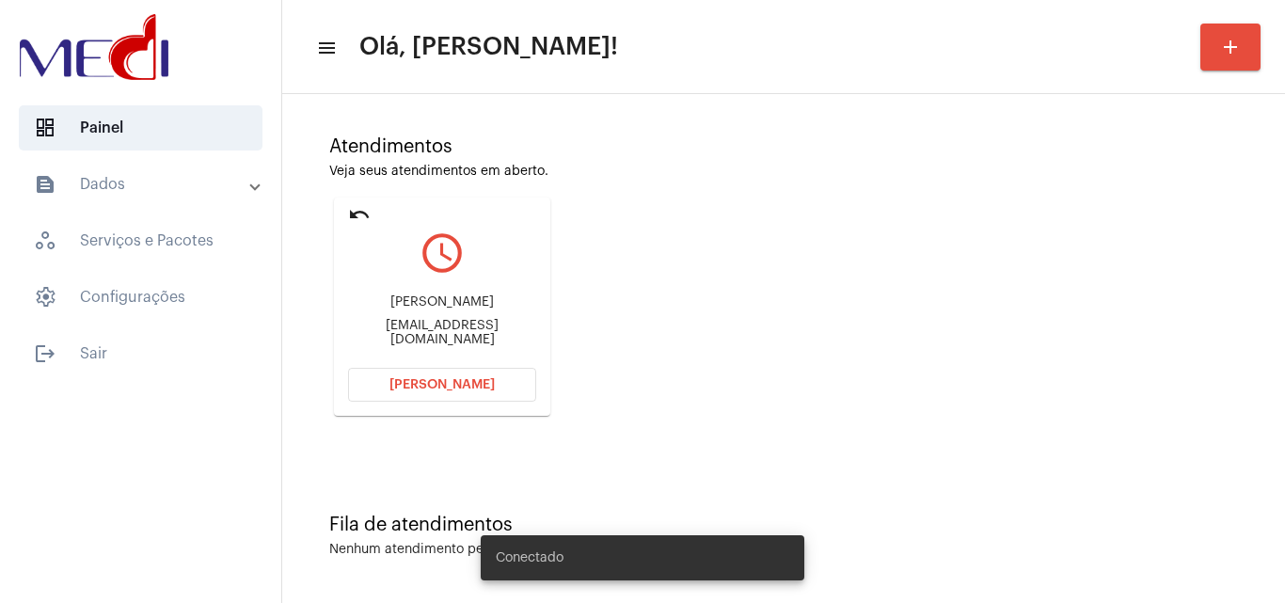
scroll to position [133, 0]
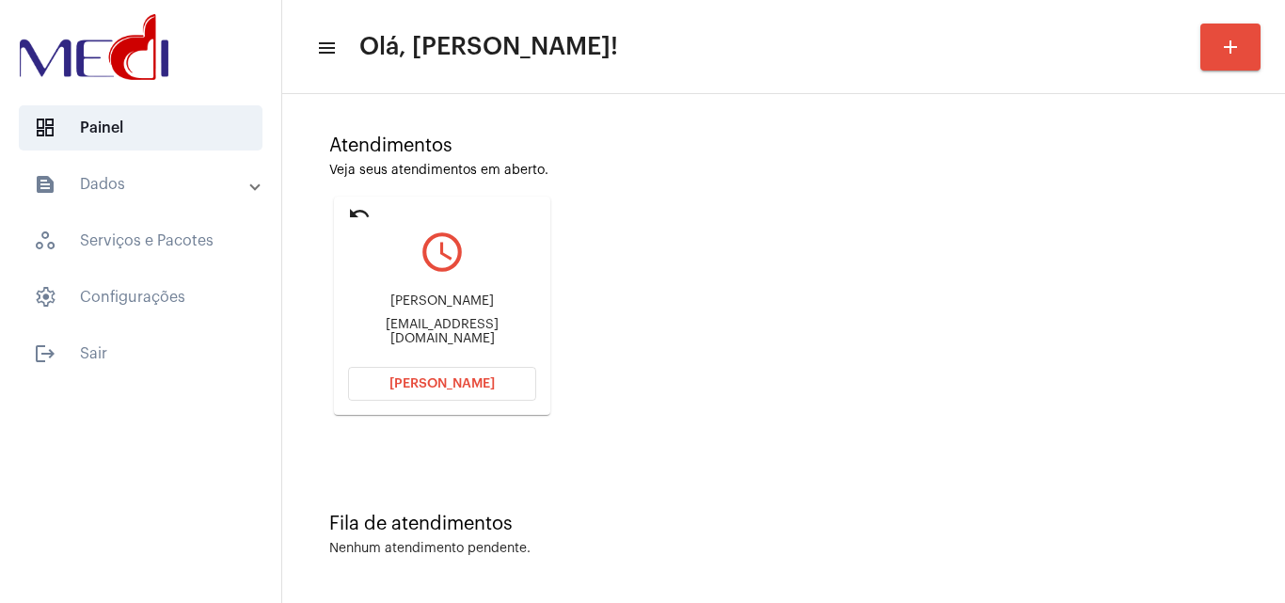
click at [485, 391] on button "[PERSON_NAME]" at bounding box center [442, 384] width 188 height 34
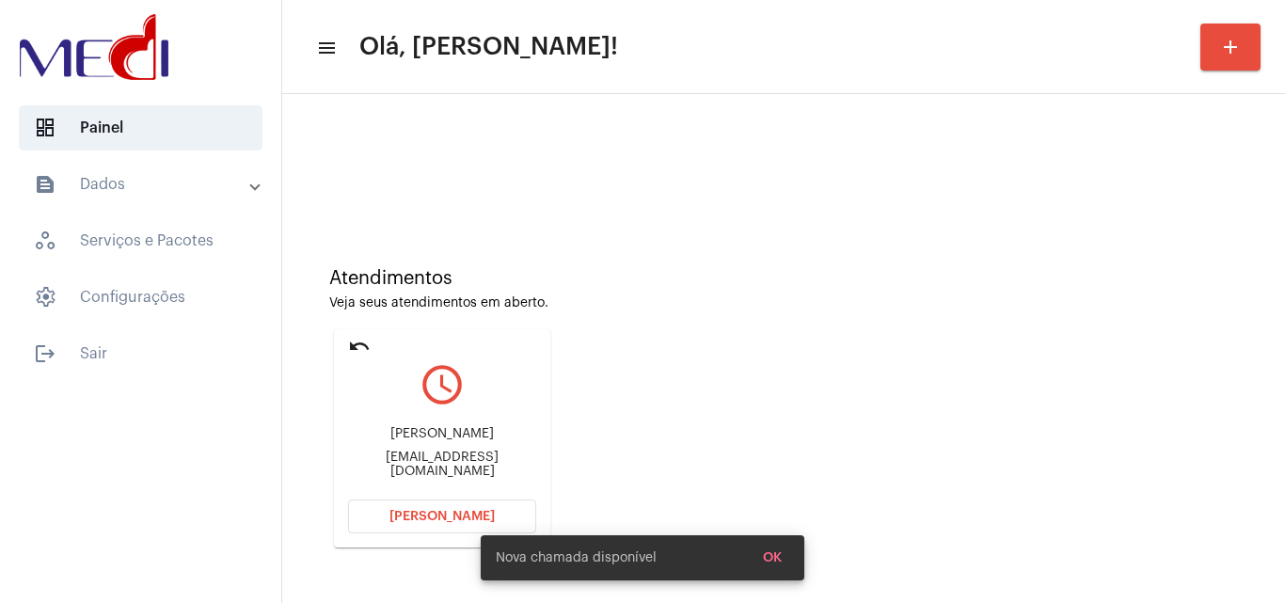
scroll to position [133, 0]
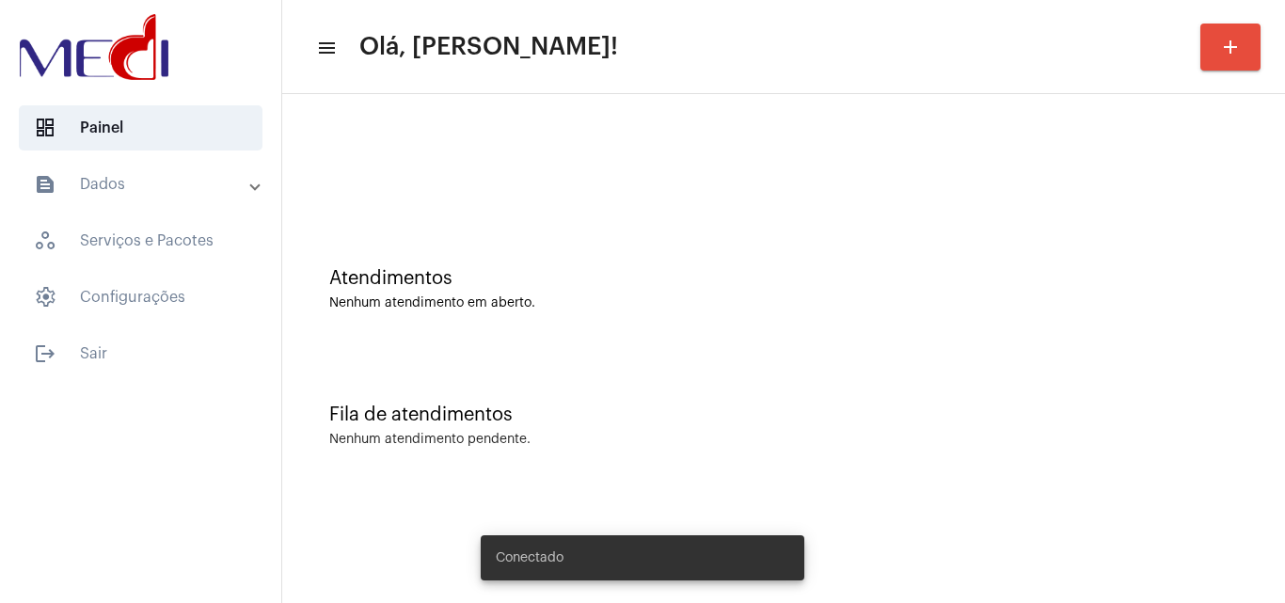
click at [1151, 417] on div "Fila de atendimentos" at bounding box center [783, 414] width 909 height 21
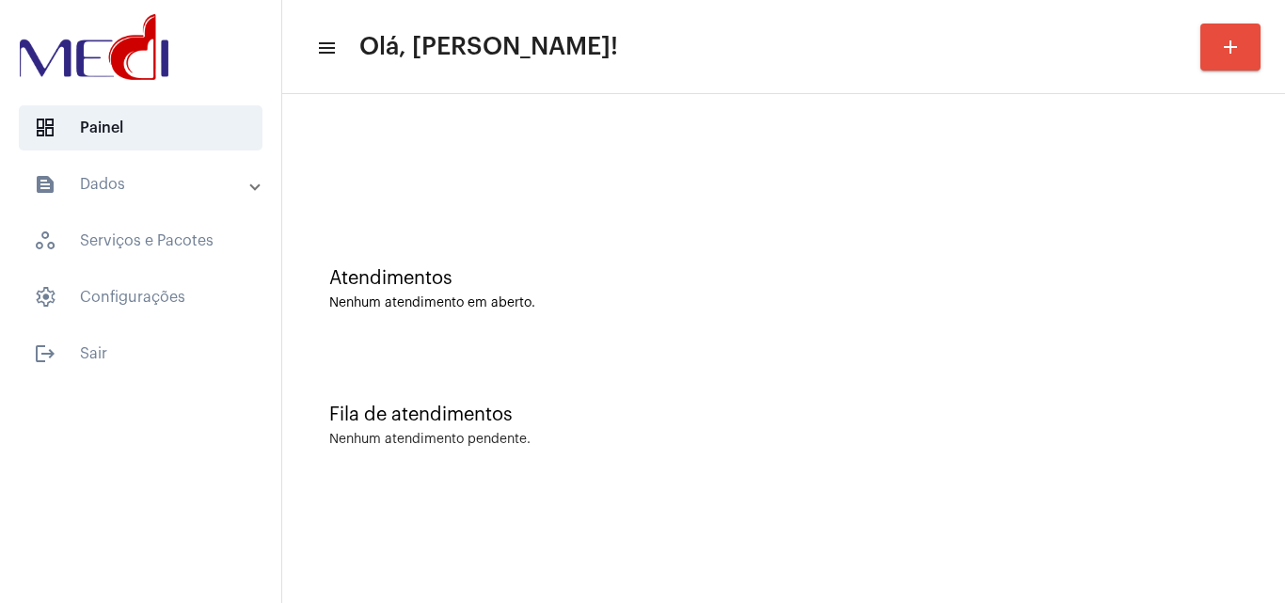
click at [1111, 574] on mat-sidenav-content "menu Olá, Karen! add Atendimentos Nenhum atendimento em aberto. Fila de atendim…" at bounding box center [783, 301] width 1003 height 603
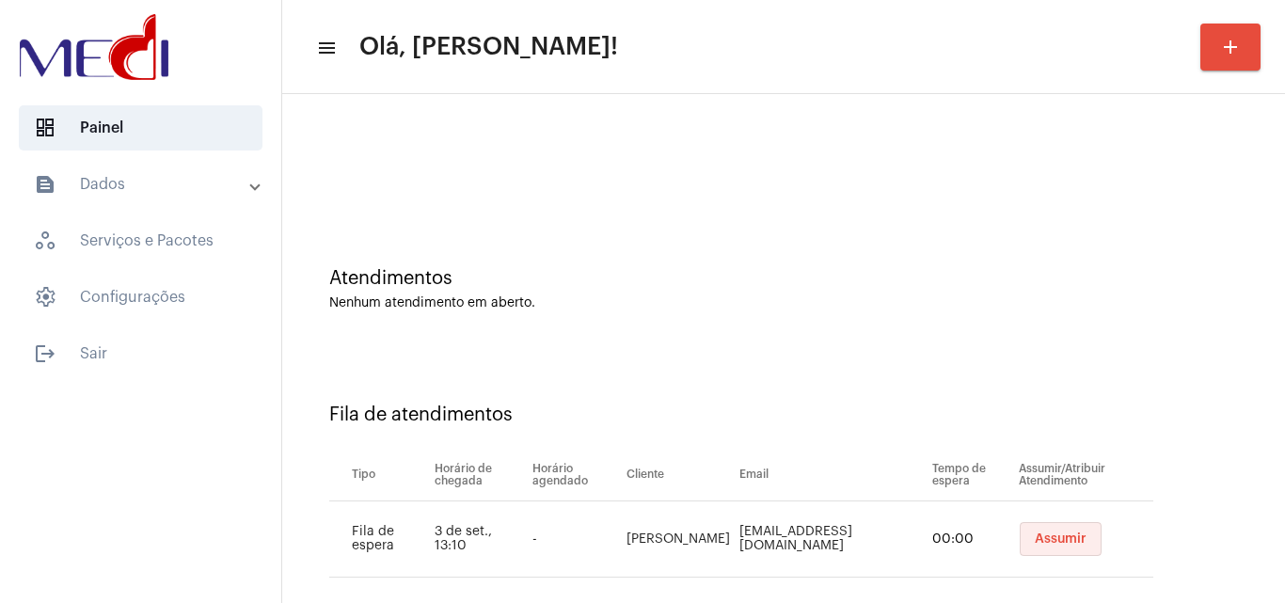
click at [1076, 546] on button "Assumir" at bounding box center [1061, 539] width 82 height 34
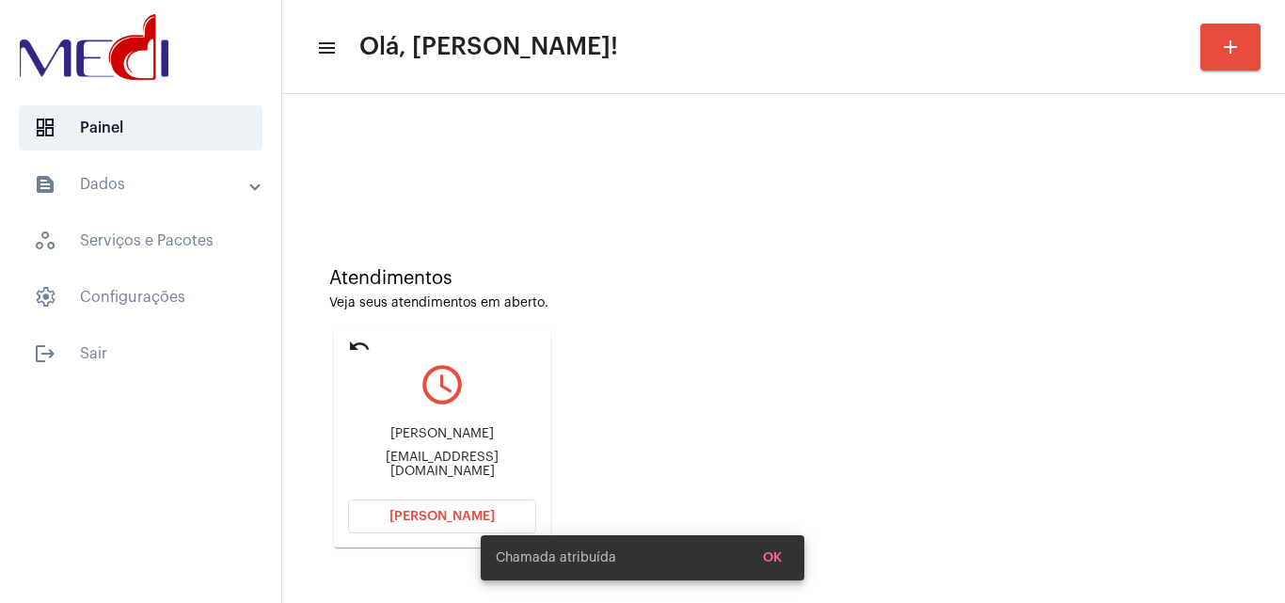
click at [1218, 348] on div "Atendimentos Veja seus atendimentos em aberto. undo query_builder Rodrigo Nasci…" at bounding box center [784, 401] width 984 height 378
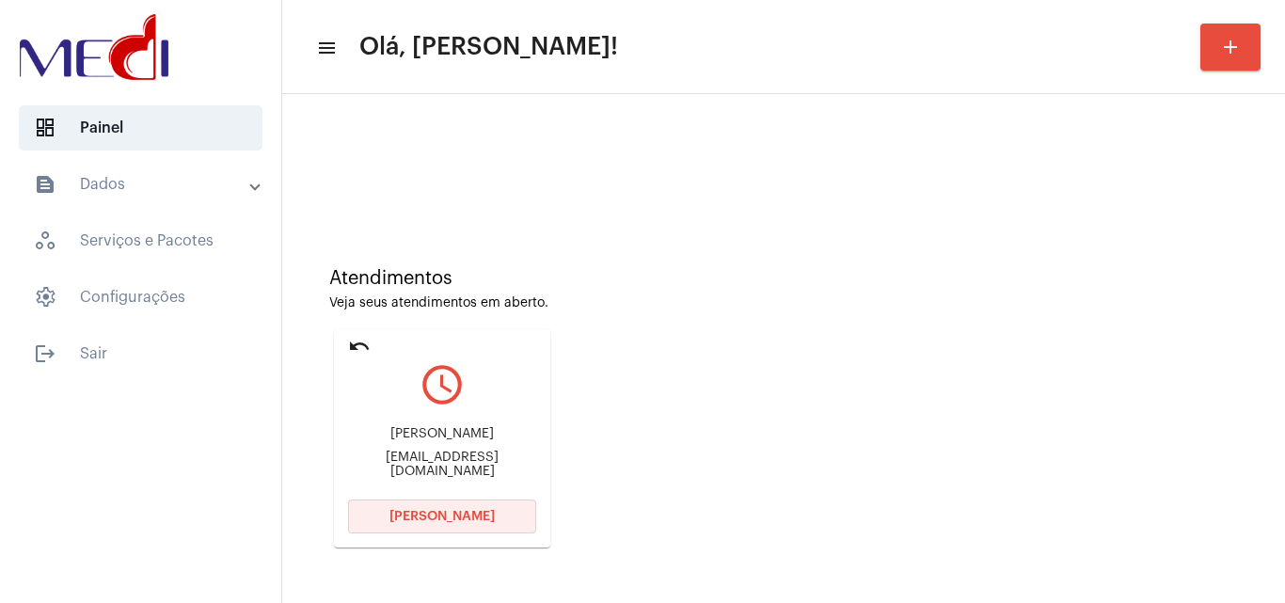
click at [439, 519] on span "[PERSON_NAME]" at bounding box center [441, 516] width 105 height 13
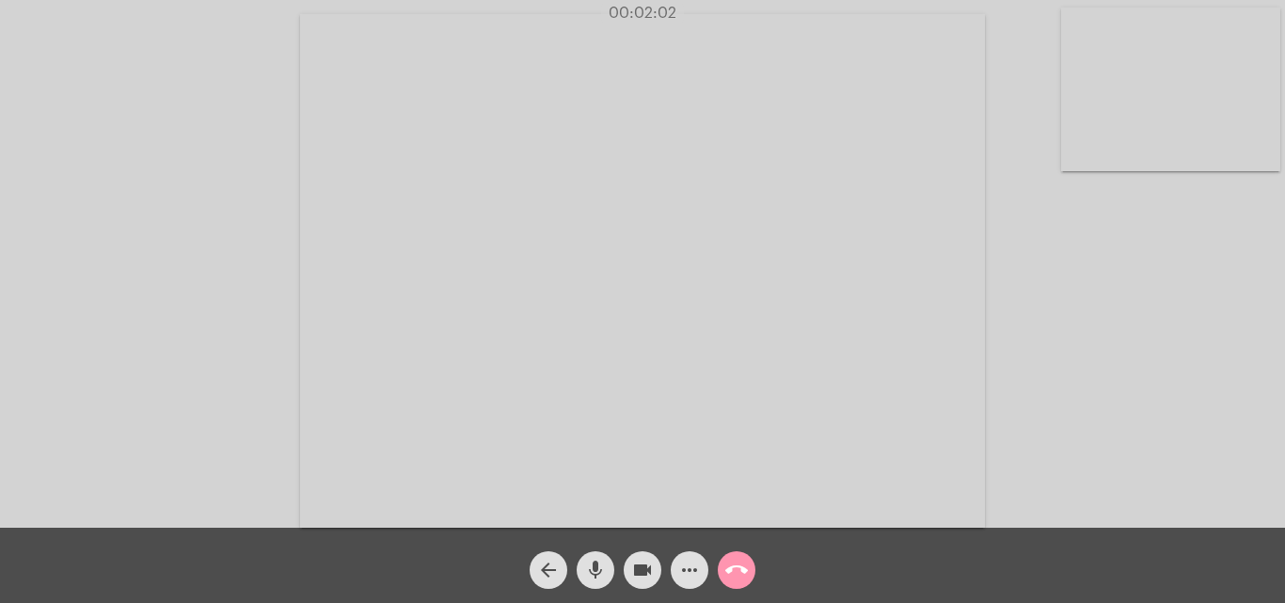
click at [733, 561] on mat-icon "call_end" at bounding box center [736, 570] width 23 height 23
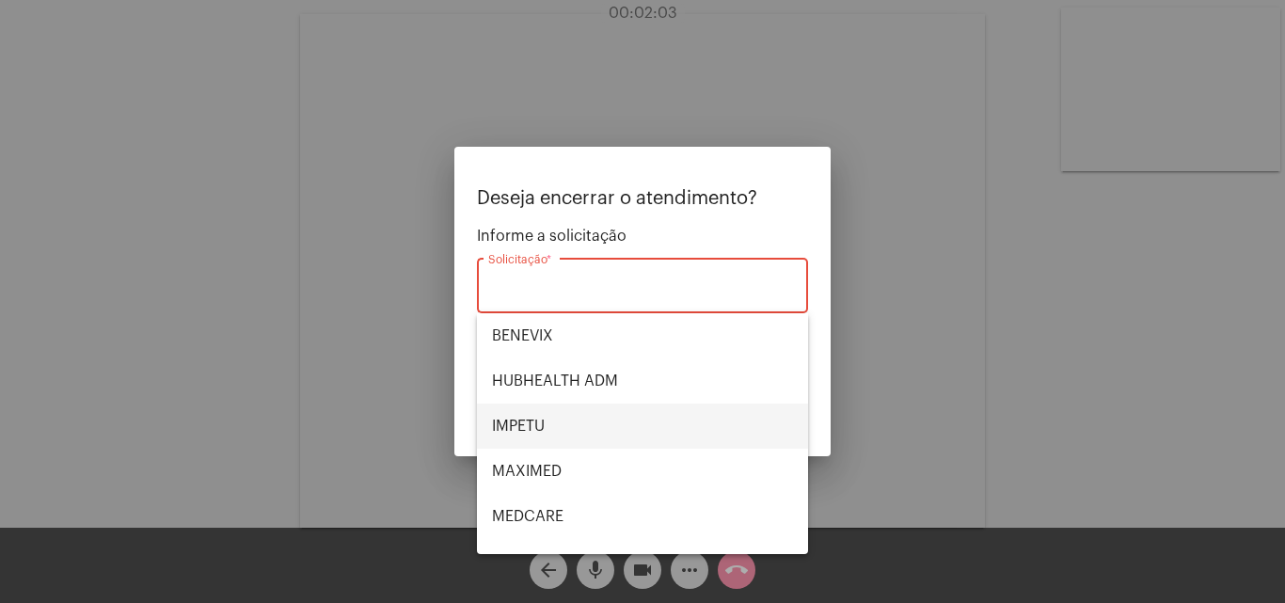
scroll to position [94, 0]
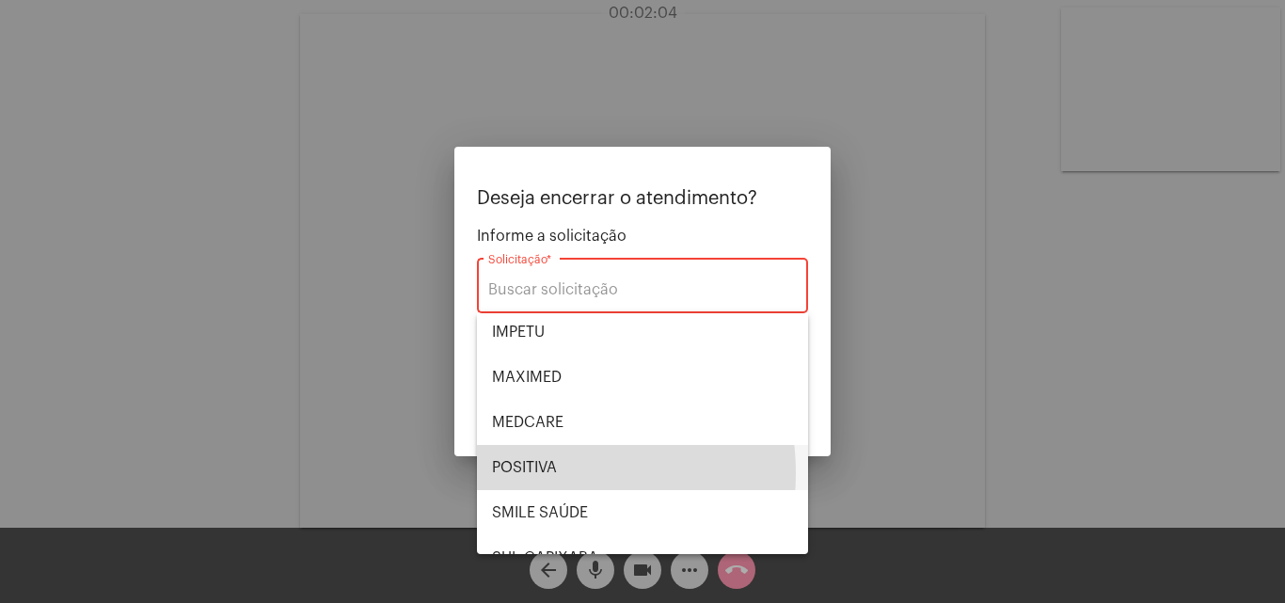
click at [540, 473] on span "POSITIVA" at bounding box center [642, 467] width 301 height 45
type input "POSITIVA"
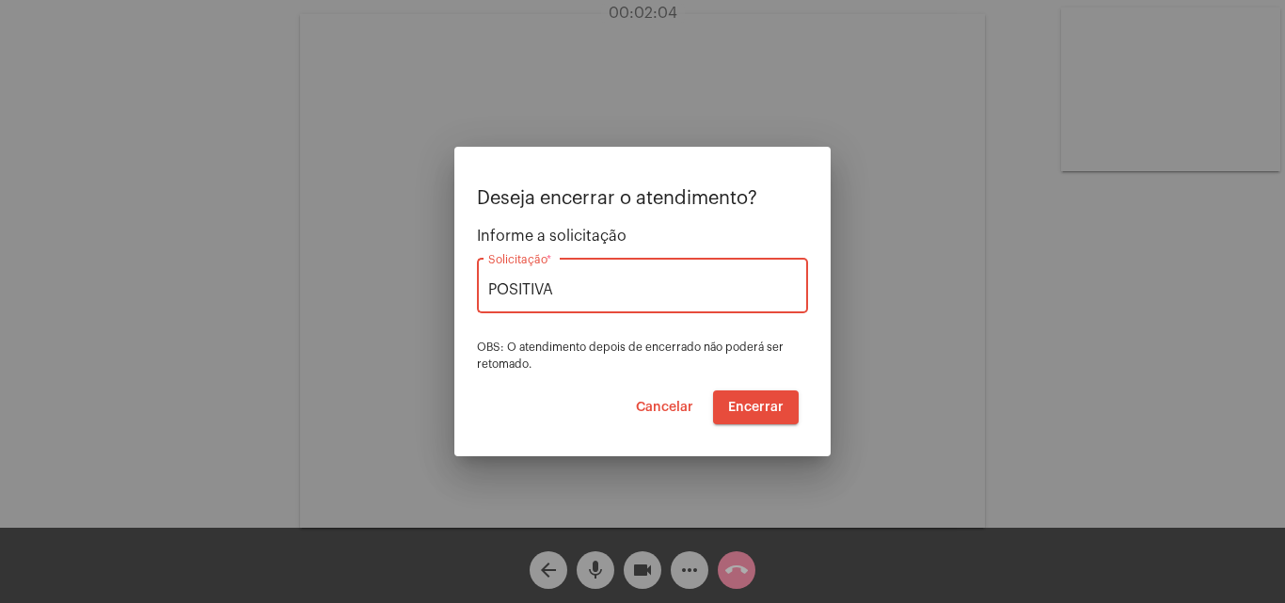
click at [751, 408] on span "Encerrar" at bounding box center [755, 407] width 55 height 13
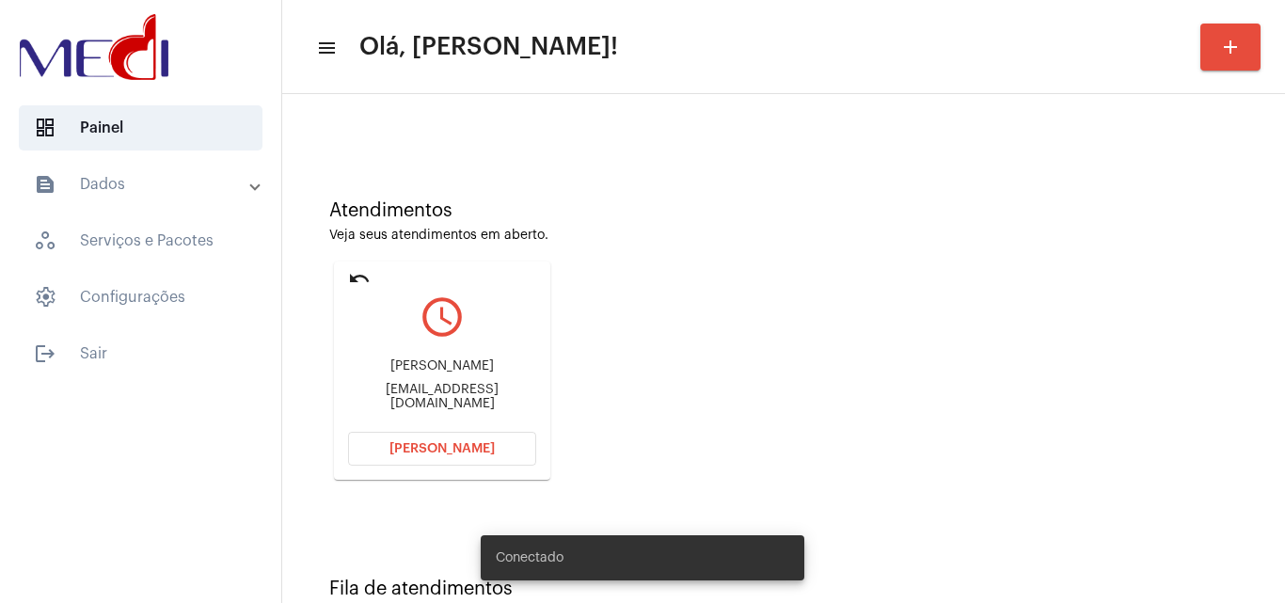
scroll to position [133, 0]
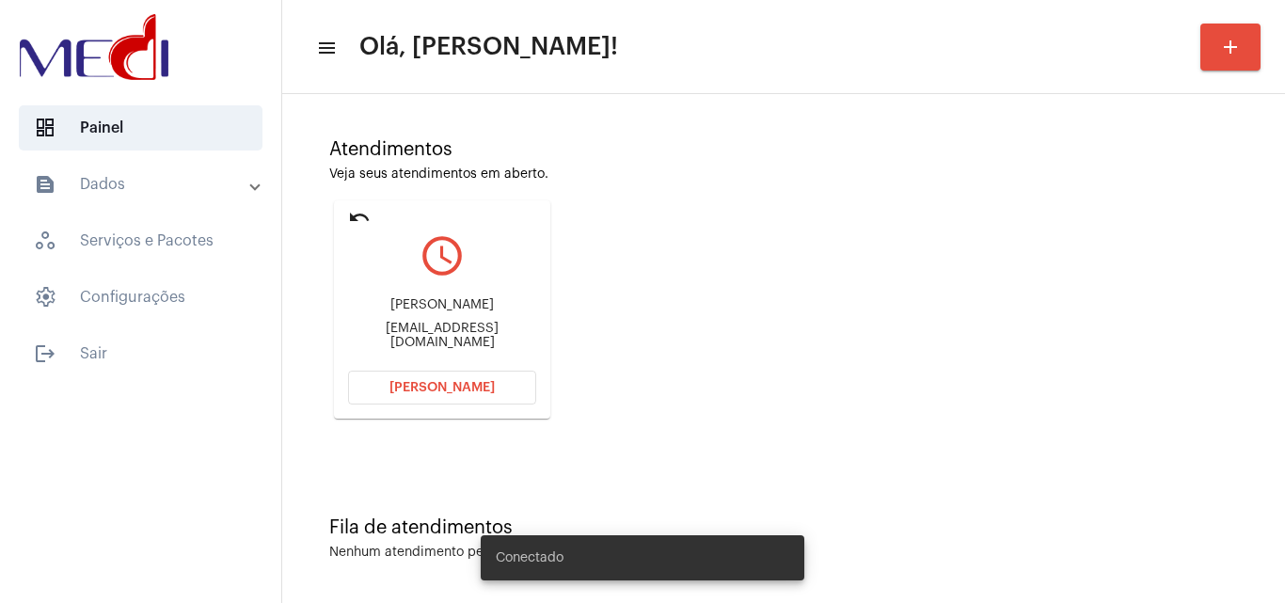
scroll to position [133, 0]
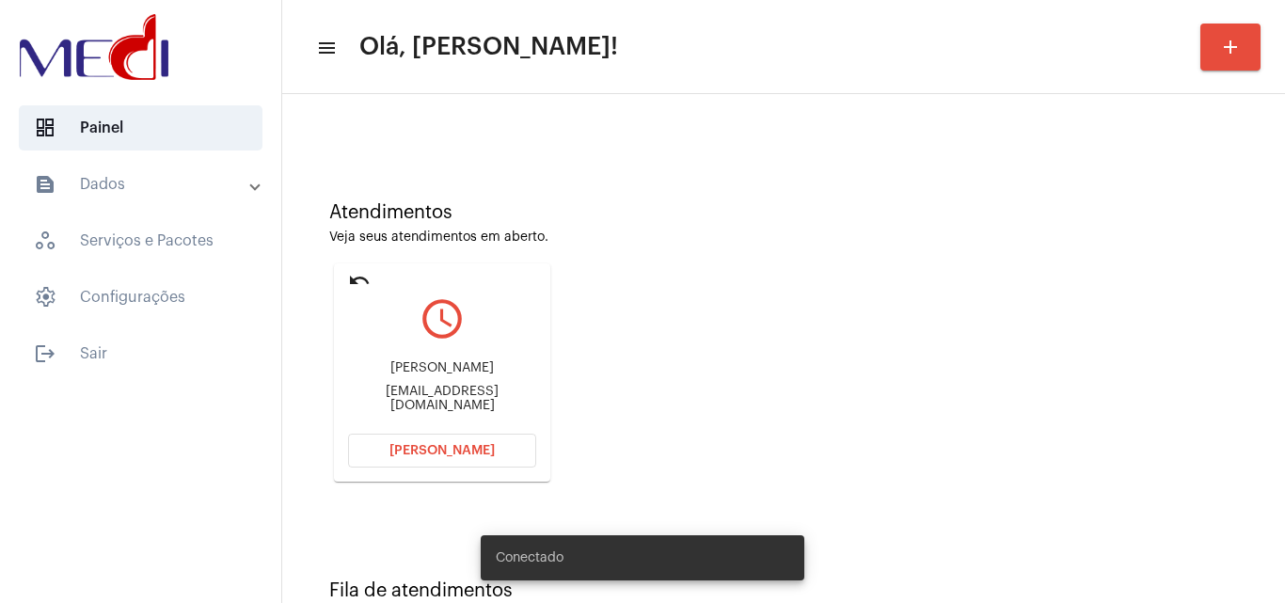
scroll to position [133, 0]
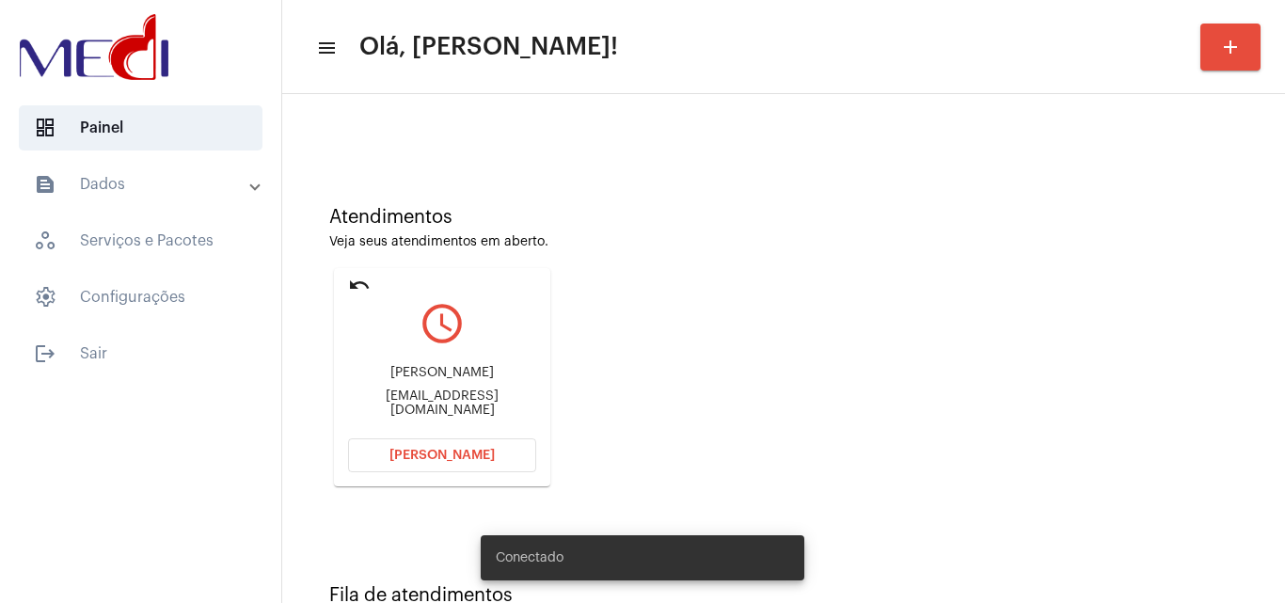
scroll to position [94, 0]
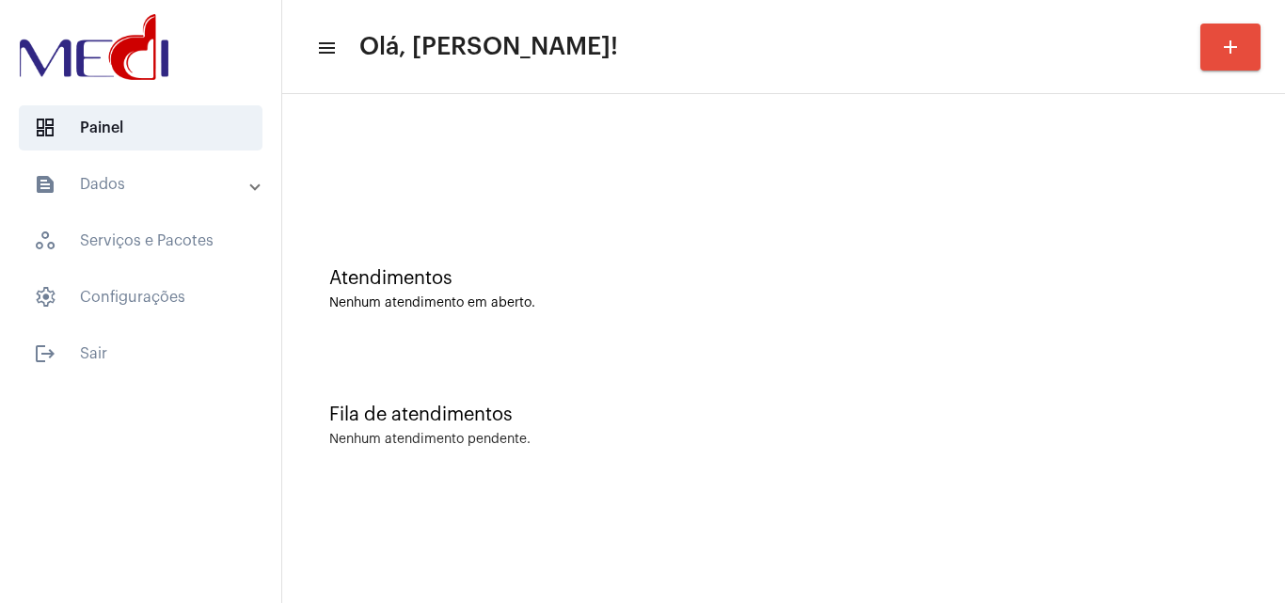
click at [1150, 577] on mat-sidenav-content "menu Olá, Karen! add Atendimentos Nenhum atendimento em aberto. Fila de atendim…" at bounding box center [783, 301] width 1003 height 603
click at [1254, 438] on div "Fila de atendimentos Nenhum atendimento pendente." at bounding box center [784, 416] width 984 height 136
drag, startPoint x: 1103, startPoint y: 245, endPoint x: 1098, endPoint y: 270, distance: 25.1
click at [1099, 269] on div "Atendimentos Nenhum atendimento em aberto." at bounding box center [784, 280] width 984 height 136
click at [1015, 574] on mat-sidenav-content "menu Olá, Karen! add Atendimentos Nenhum atendimento em aberto. Fila de atendim…" at bounding box center [783, 301] width 1003 height 603
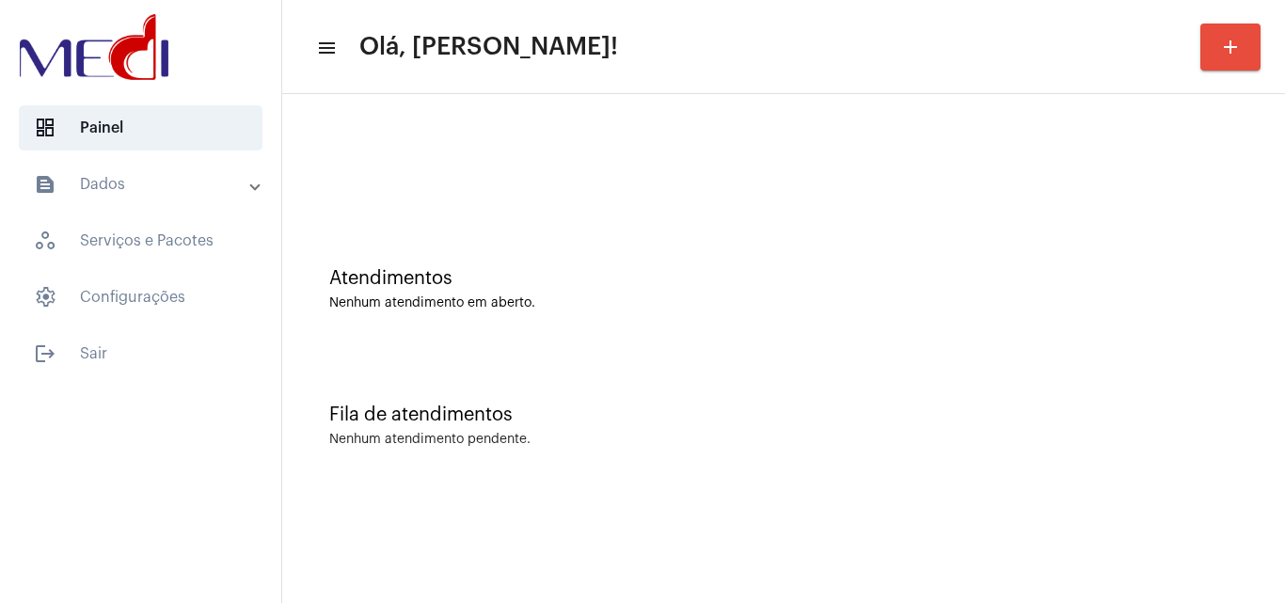
click at [1148, 443] on div "Nenhum atendimento pendente." at bounding box center [783, 440] width 909 height 14
click at [1056, 537] on mat-sidenav-content "menu Olá, Karen! add Atendimentos Nenhum atendimento em aberto. Fila de atendim…" at bounding box center [783, 301] width 1003 height 603
click at [1032, 549] on mat-sidenav-content "menu Olá, Karen! add Atendimentos Nenhum atendimento em aberto. Fila de atendim…" at bounding box center [783, 301] width 1003 height 603
click at [1175, 449] on div "Fila de atendimentos Nenhum atendimento pendente." at bounding box center [784, 416] width 984 height 136
click at [732, 398] on div "Fila de atendimentos Nenhum atendimento pendente." at bounding box center [784, 416] width 984 height 136
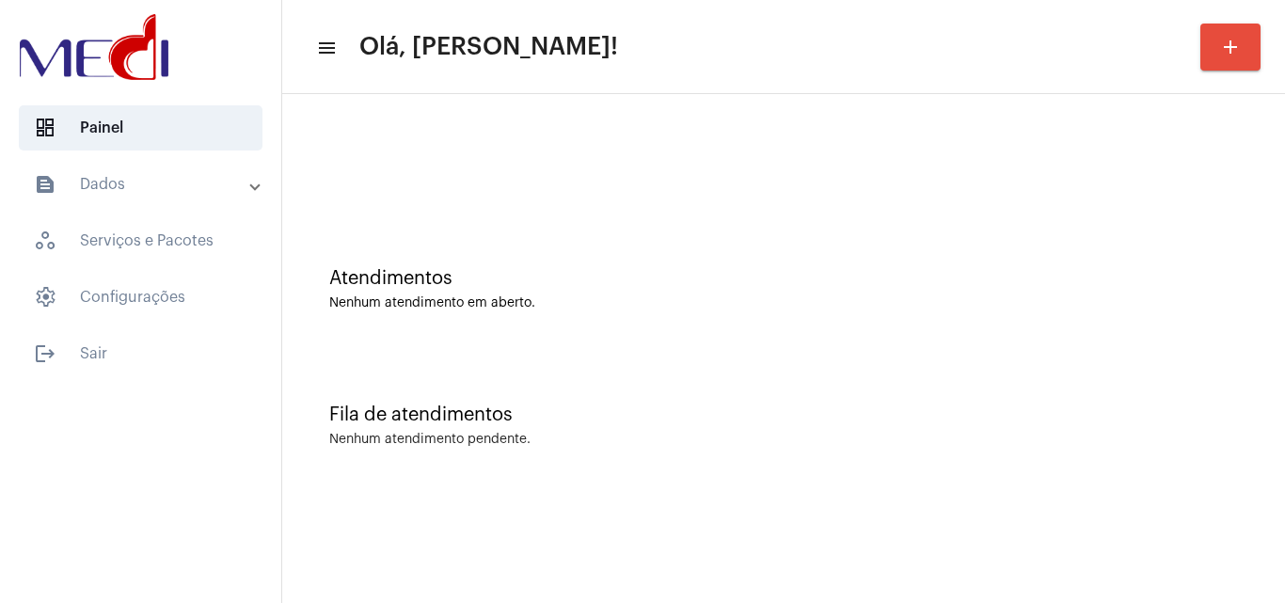
click at [1143, 350] on div "Fila de atendimentos Nenhum atendimento pendente." at bounding box center [784, 416] width 984 height 136
click at [1239, 409] on div "Fila de atendimentos Nenhum atendimento pendente." at bounding box center [784, 416] width 984 height 136
drag, startPoint x: 1027, startPoint y: 536, endPoint x: 829, endPoint y: 601, distance: 208.8
click at [1016, 535] on mat-sidenav-content "menu Olá, [PERSON_NAME]! add Atendimentos Nenhum atendimento em aberto. Fila de…" at bounding box center [783, 301] width 1003 height 603
click at [1062, 471] on div "Fila de atendimentos Nenhum atendimento pendente." at bounding box center [784, 416] width 984 height 136
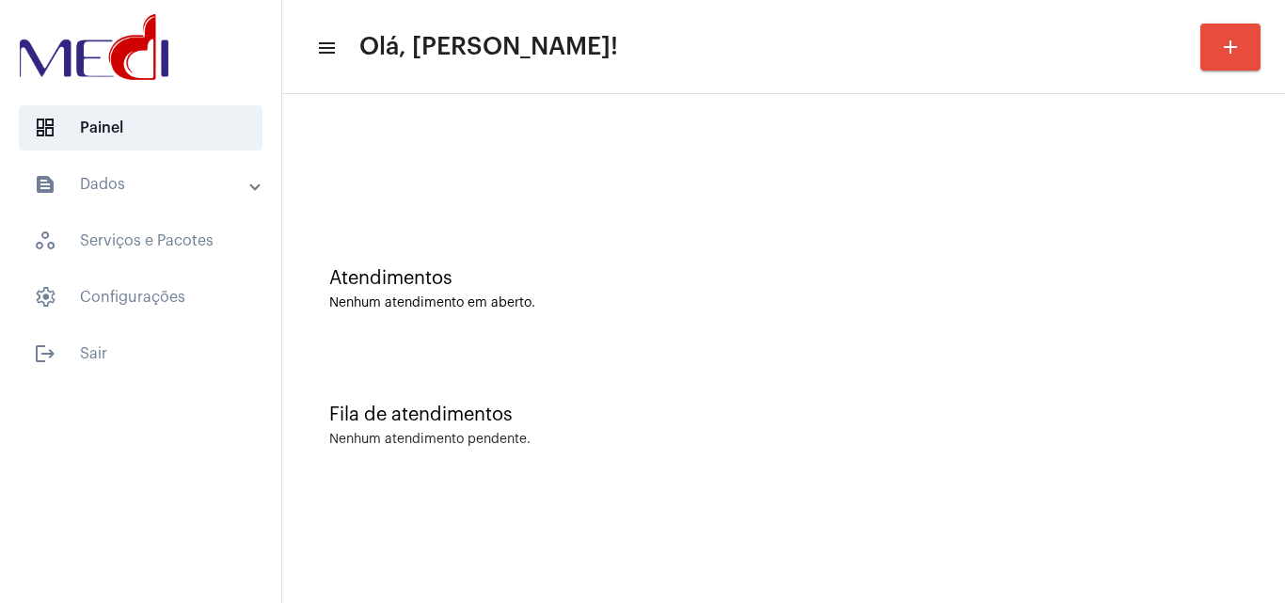
click at [1036, 484] on div "Atendimentos Nenhum atendimento em aberto. Fila de atendimentos Nenhum atendime…" at bounding box center [783, 294] width 1003 height 400
click at [1171, 530] on mat-sidenav-content "menu Olá, Karen! add Atendimentos Nenhum atendimento em aberto. Fila de atendim…" at bounding box center [783, 301] width 1003 height 603
click at [1216, 295] on div "Atendimentos Nenhum atendimento em aberto." at bounding box center [783, 289] width 909 height 42
click at [799, 403] on div "Fila de atendimentos Nenhum atendimento pendente." at bounding box center [784, 416] width 984 height 136
click at [987, 219] on div "Atendimentos Nenhum atendimento em aberto." at bounding box center [784, 280] width 984 height 136
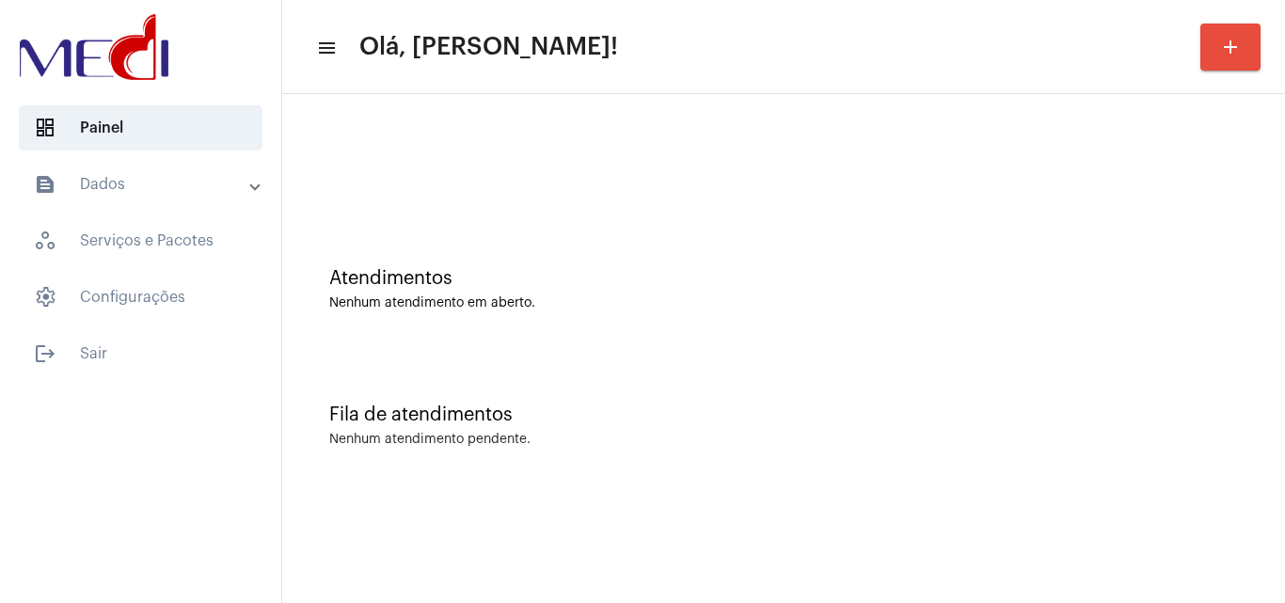
click at [903, 359] on div "Fila de atendimentos Nenhum atendimento pendente." at bounding box center [784, 416] width 984 height 136
click at [937, 362] on div "Fila de atendimentos Nenhum atendimento pendente." at bounding box center [784, 416] width 984 height 136
click at [933, 459] on div "Fila de atendimentos Nenhum atendimento pendente." at bounding box center [784, 416] width 984 height 136
click at [1158, 384] on div "Fila de atendimentos Nenhum atendimento pendente." at bounding box center [784, 416] width 984 height 136
click at [851, 365] on div "Fila de atendimentos Nenhum atendimento pendente." at bounding box center [784, 416] width 984 height 136
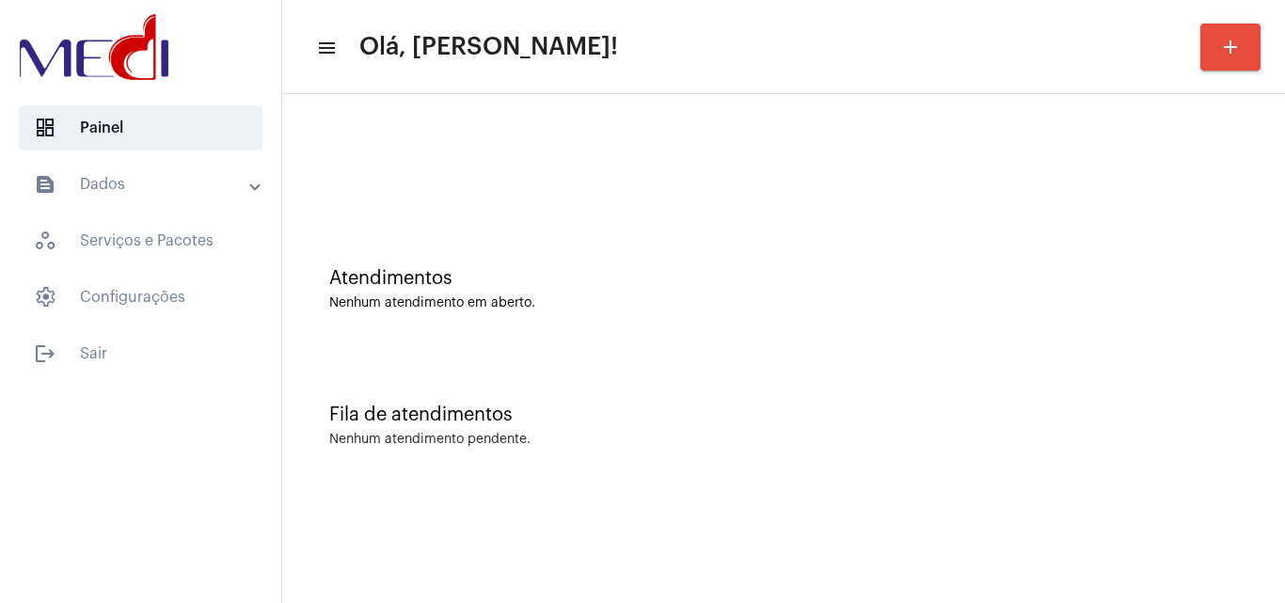
click at [861, 336] on div "Atendimentos Nenhum atendimento em aberto." at bounding box center [784, 280] width 984 height 136
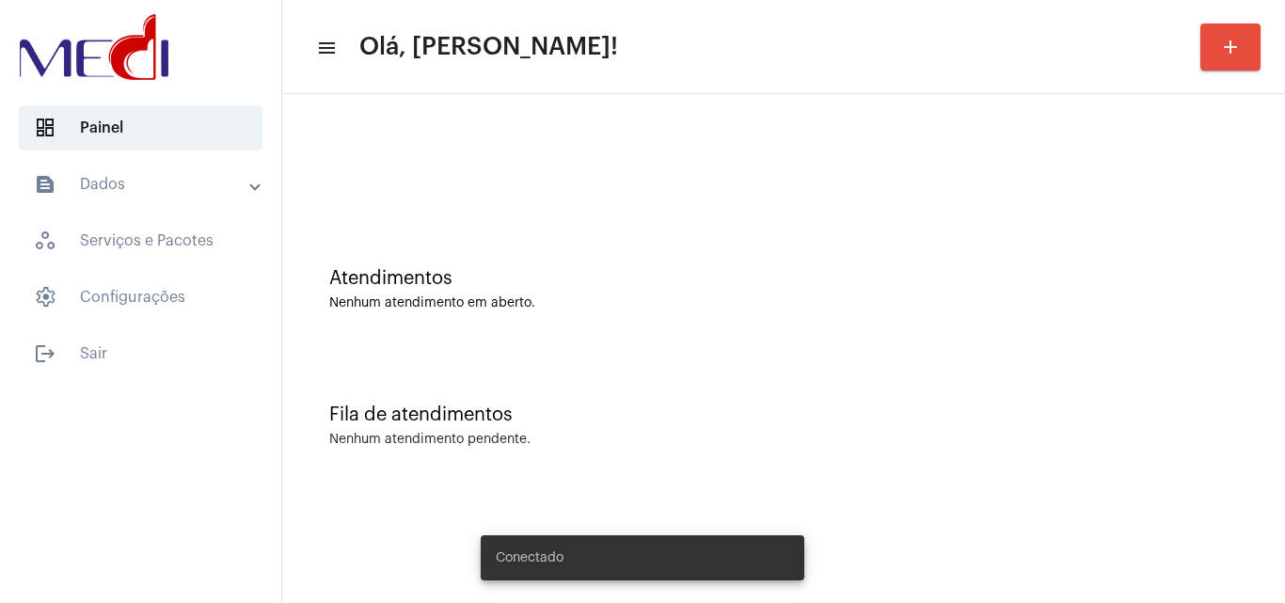
click at [1187, 426] on div "Fila de atendimentos Nenhum atendimento pendente." at bounding box center [784, 416] width 984 height 136
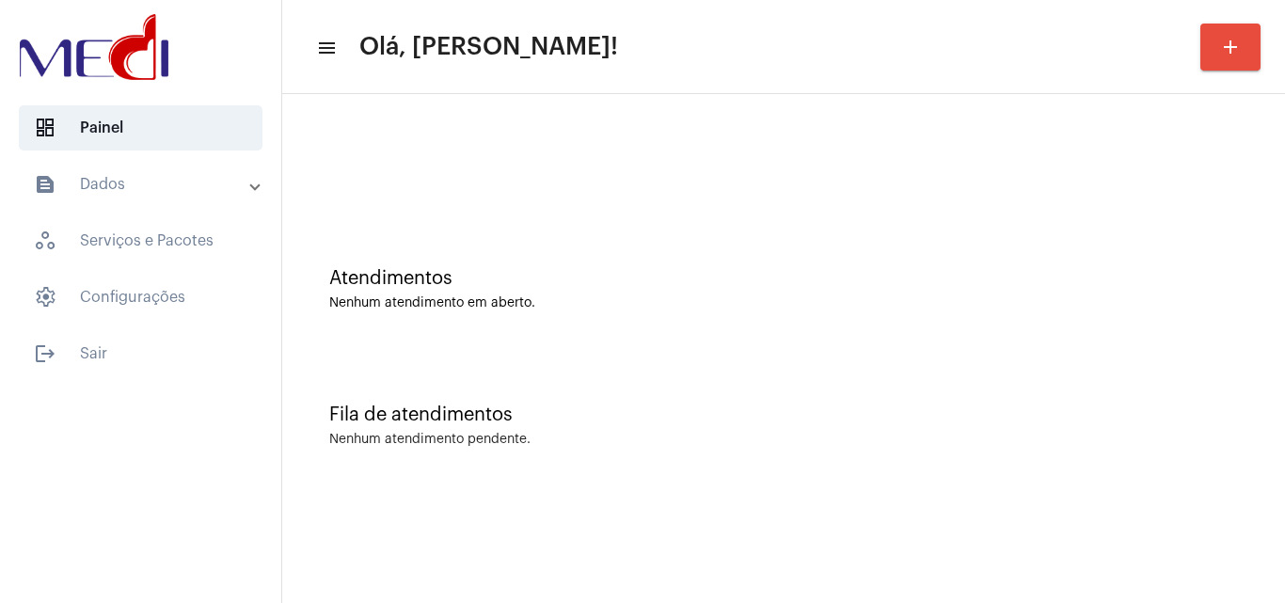
click at [957, 368] on div "Fila de atendimentos Nenhum atendimento pendente." at bounding box center [784, 416] width 984 height 136
click at [1046, 384] on div "Fila de atendimentos Nenhum atendimento pendente." at bounding box center [784, 416] width 984 height 136
click at [925, 410] on div "Fila de atendimentos" at bounding box center [783, 414] width 909 height 21
click at [905, 227] on div "Atendimentos Nenhum atendimento em aberto." at bounding box center [784, 280] width 984 height 136
click at [818, 340] on div "Atendimentos Nenhum atendimento em aberto." at bounding box center [784, 280] width 984 height 136
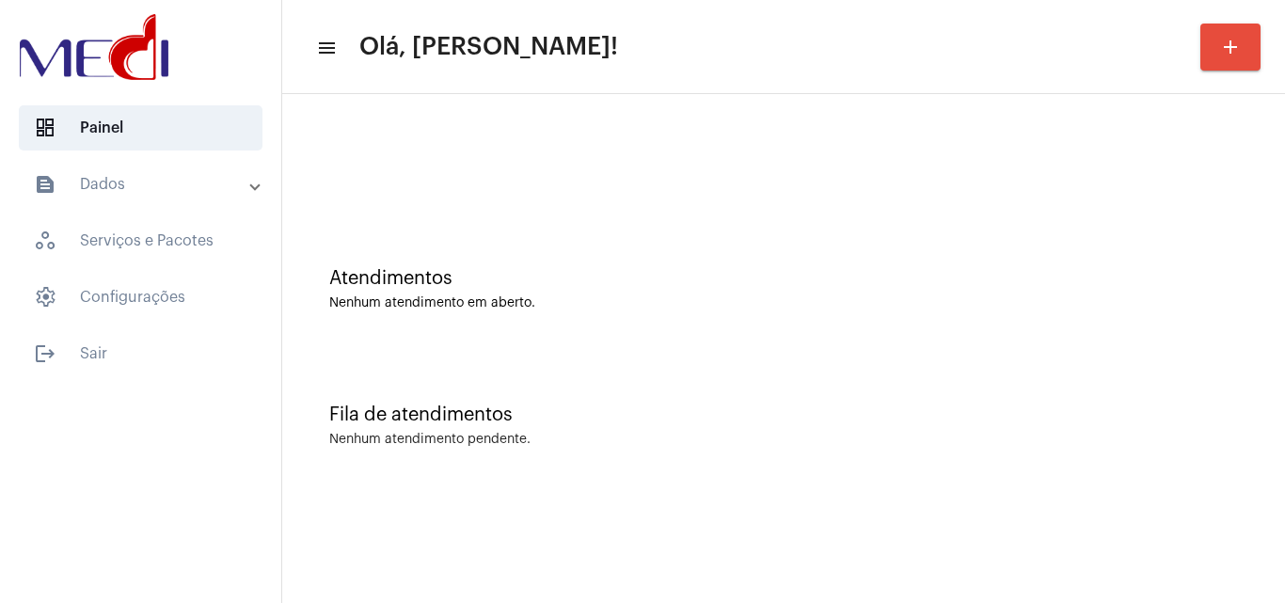
click at [968, 439] on div "Nenhum atendimento pendente." at bounding box center [783, 440] width 909 height 14
click at [917, 402] on div "Fila de atendimentos Nenhum atendimento pendente." at bounding box center [784, 416] width 984 height 136
click at [1069, 472] on div "Fila de atendimentos Nenhum atendimento pendente." at bounding box center [784, 416] width 984 height 136
click at [925, 391] on div "Fila de atendimentos Nenhum atendimento pendente." at bounding box center [784, 416] width 984 height 136
click at [1083, 440] on div "Nenhum atendimento pendente." at bounding box center [783, 440] width 909 height 14
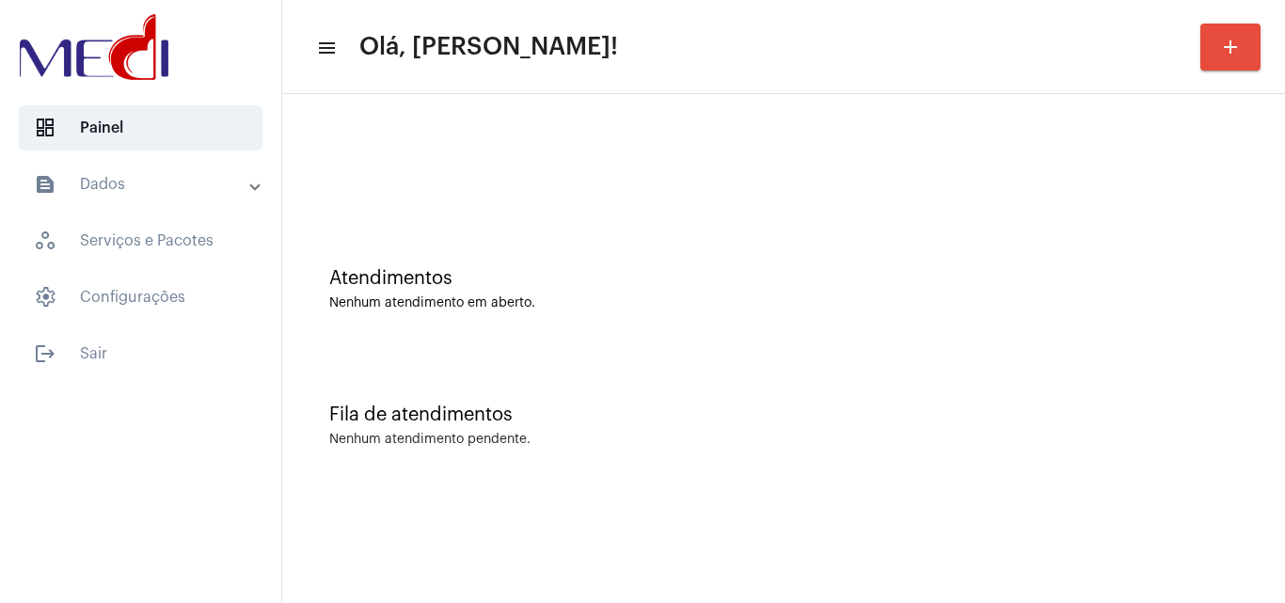
click at [1000, 387] on div "Fila de atendimentos Nenhum atendimento pendente." at bounding box center [784, 416] width 984 height 136
click at [675, 311] on div "Atendimentos Nenhum atendimento em aberto." at bounding box center [784, 280] width 984 height 136
click at [832, 463] on div "Fila de atendimentos Nenhum atendimento pendente." at bounding box center [784, 416] width 984 height 136
click at [1096, 380] on div "Fila de atendimentos Nenhum atendimento pendente." at bounding box center [784, 416] width 984 height 136
click at [921, 207] on div at bounding box center [784, 157] width 984 height 108
